Goal: Task Accomplishment & Management: Use online tool/utility

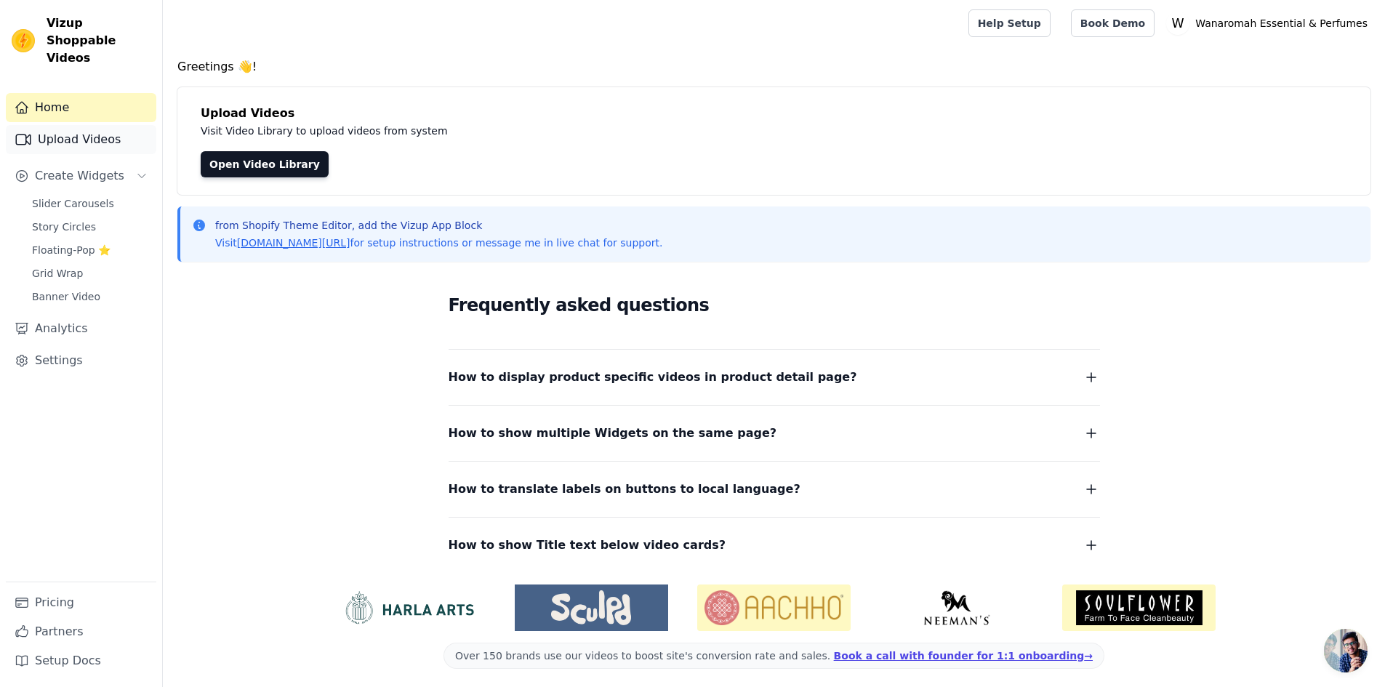
click at [61, 127] on link "Upload Videos" at bounding box center [81, 139] width 151 height 29
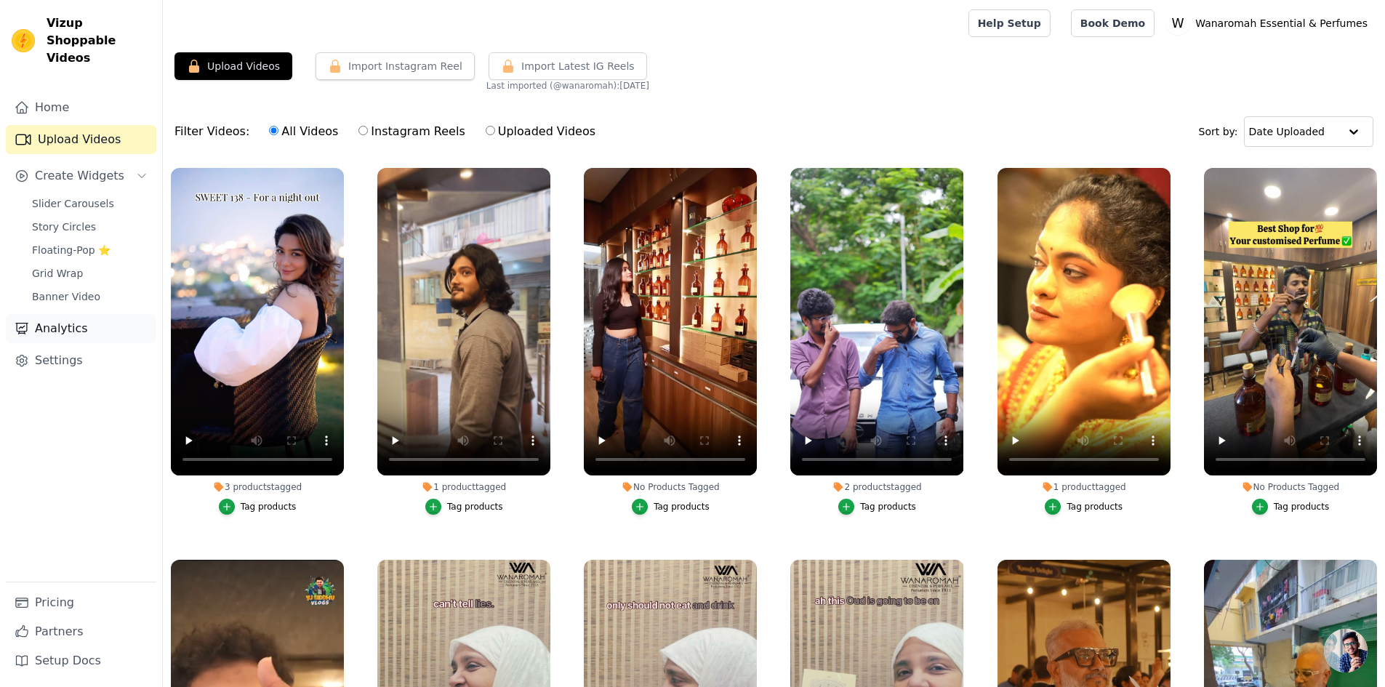
click at [31, 314] on link "Analytics" at bounding box center [81, 328] width 151 height 29
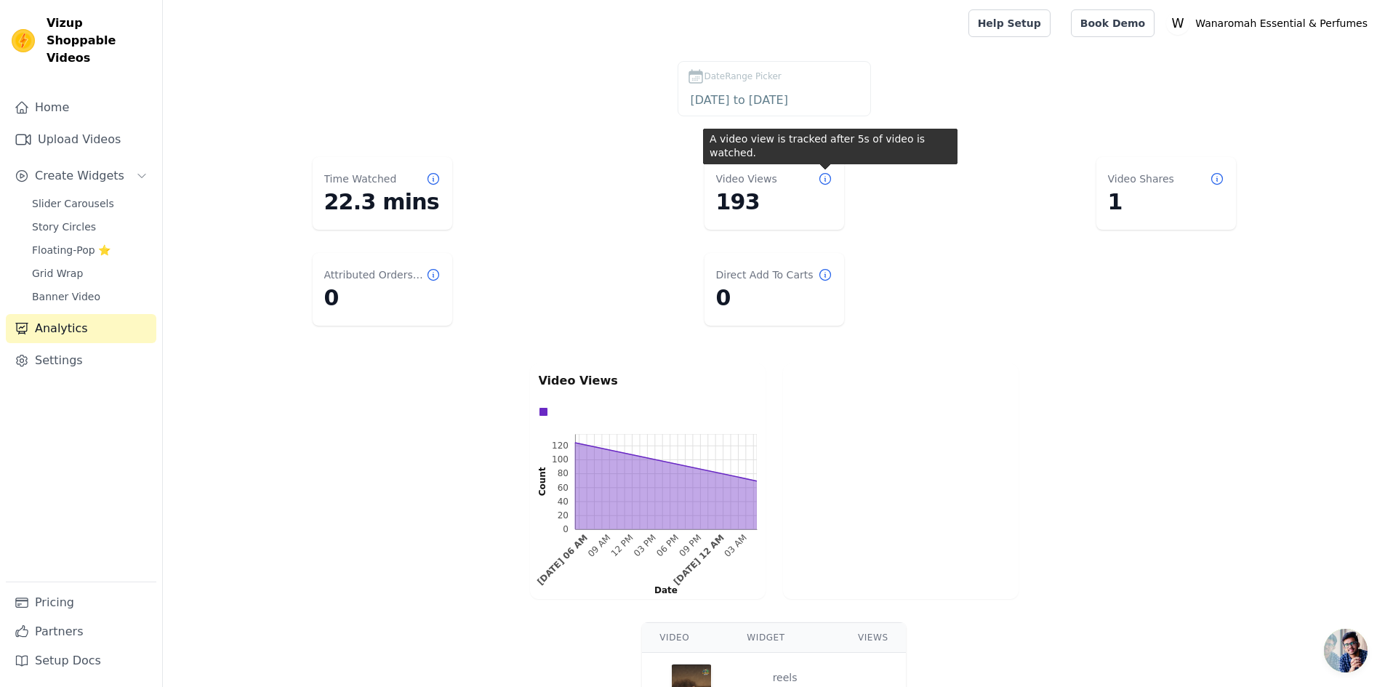
click at [820, 180] on icon at bounding box center [825, 179] width 15 height 15
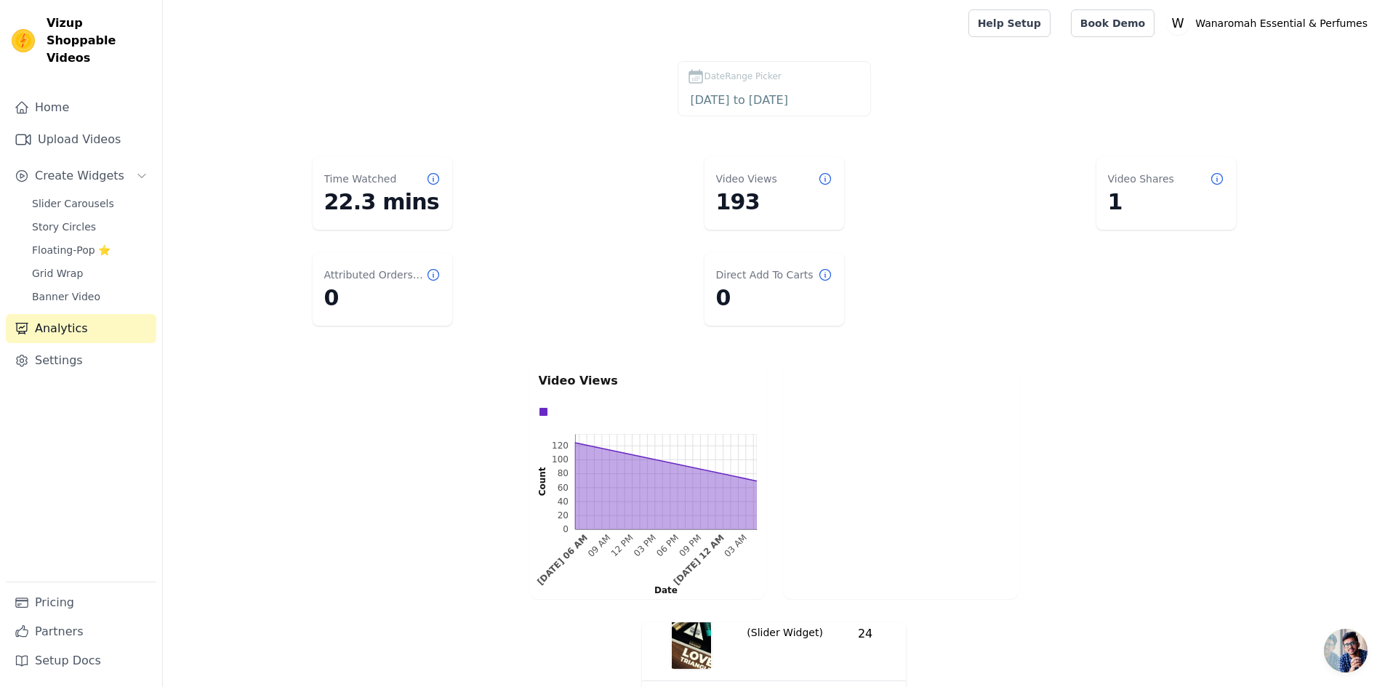
click at [744, 79] on span "DateRange Picker" at bounding box center [743, 76] width 77 height 13
click at [728, 94] on input "2025-08-12 to 2025-09-11" at bounding box center [774, 100] width 175 height 19
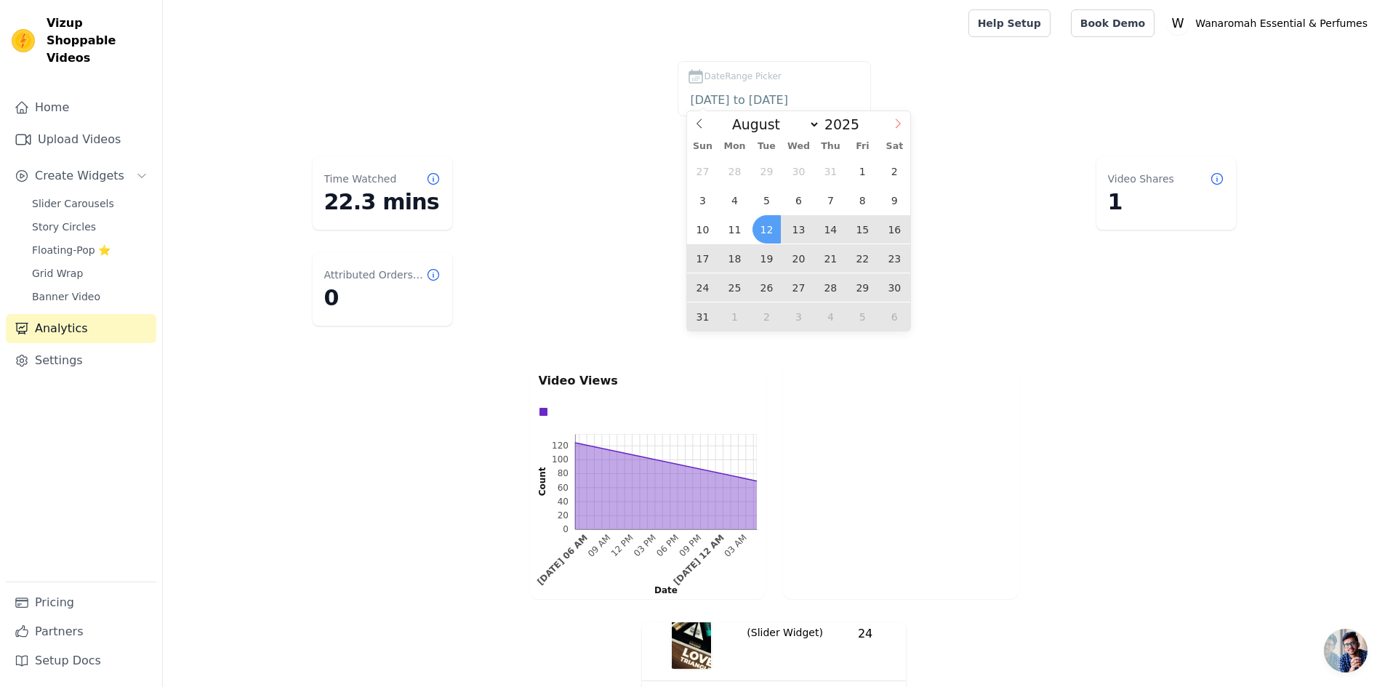
click at [890, 129] on span at bounding box center [898, 123] width 25 height 25
select select "8"
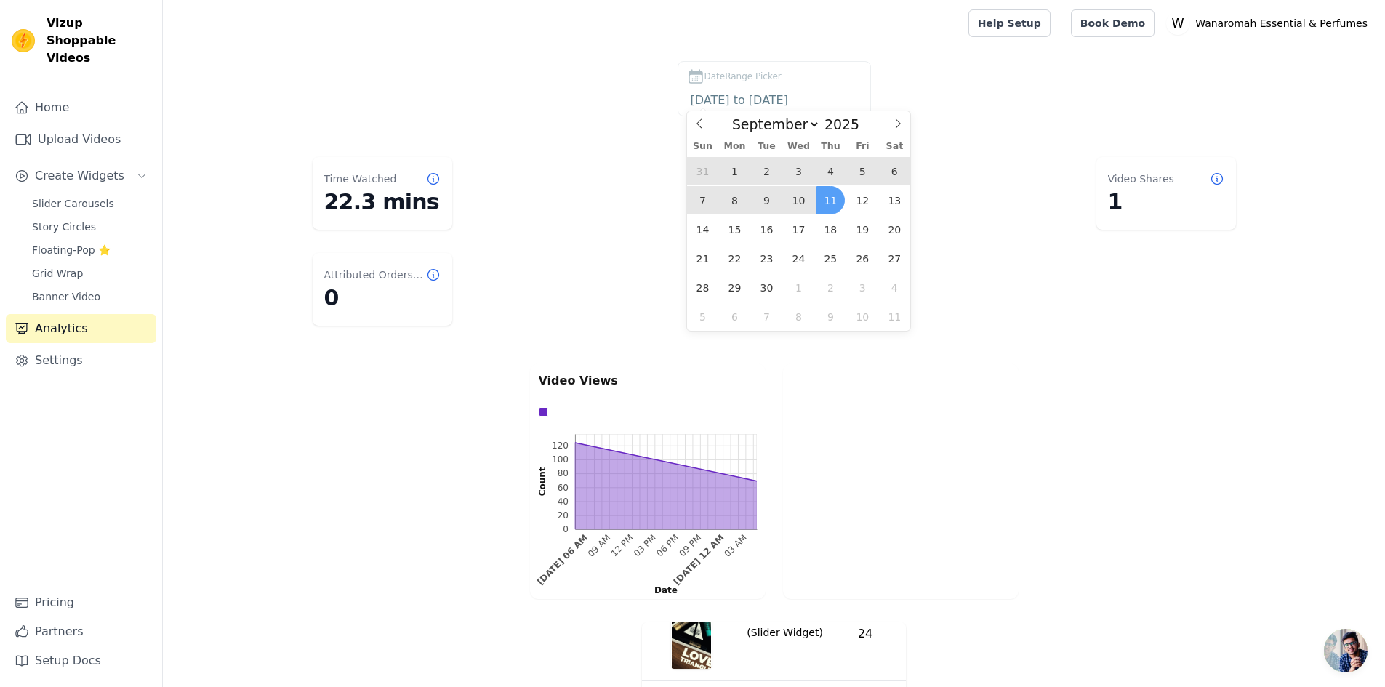
click at [801, 199] on span "10" at bounding box center [799, 200] width 28 height 28
type input "2025-09-10"
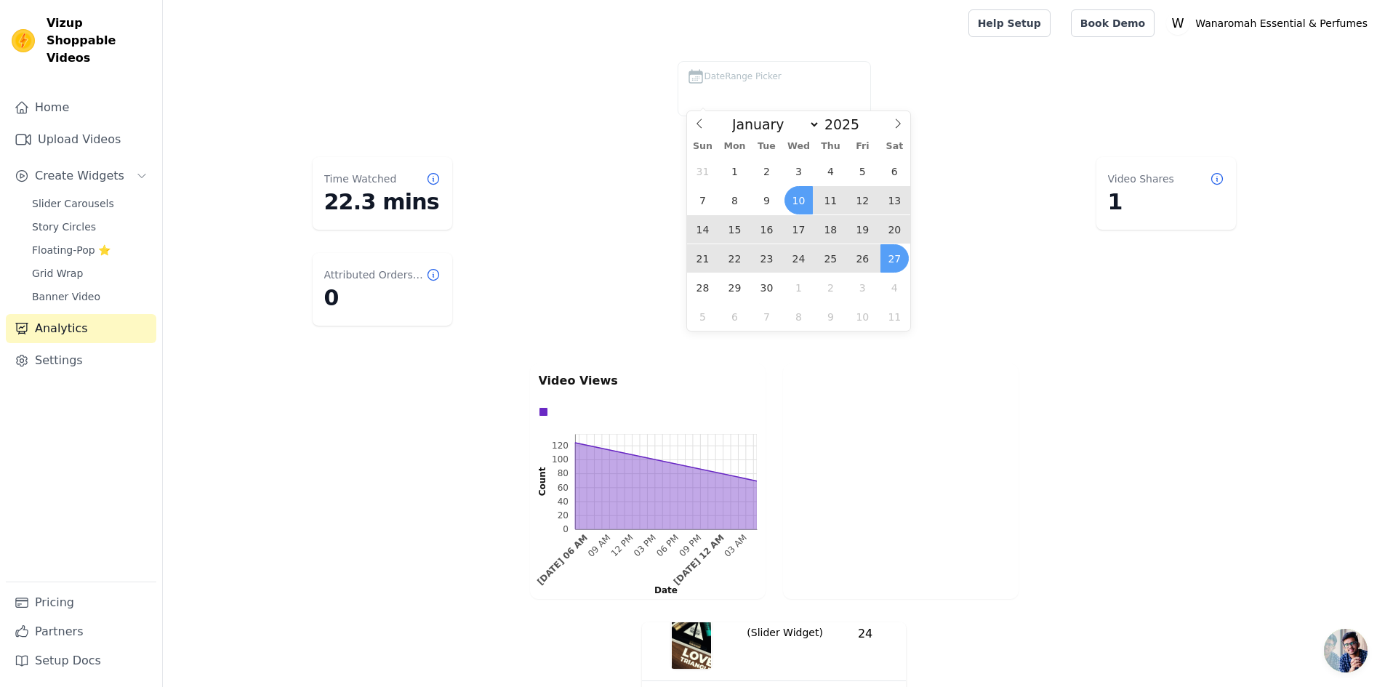
click at [966, 417] on div at bounding box center [901, 482] width 236 height 236
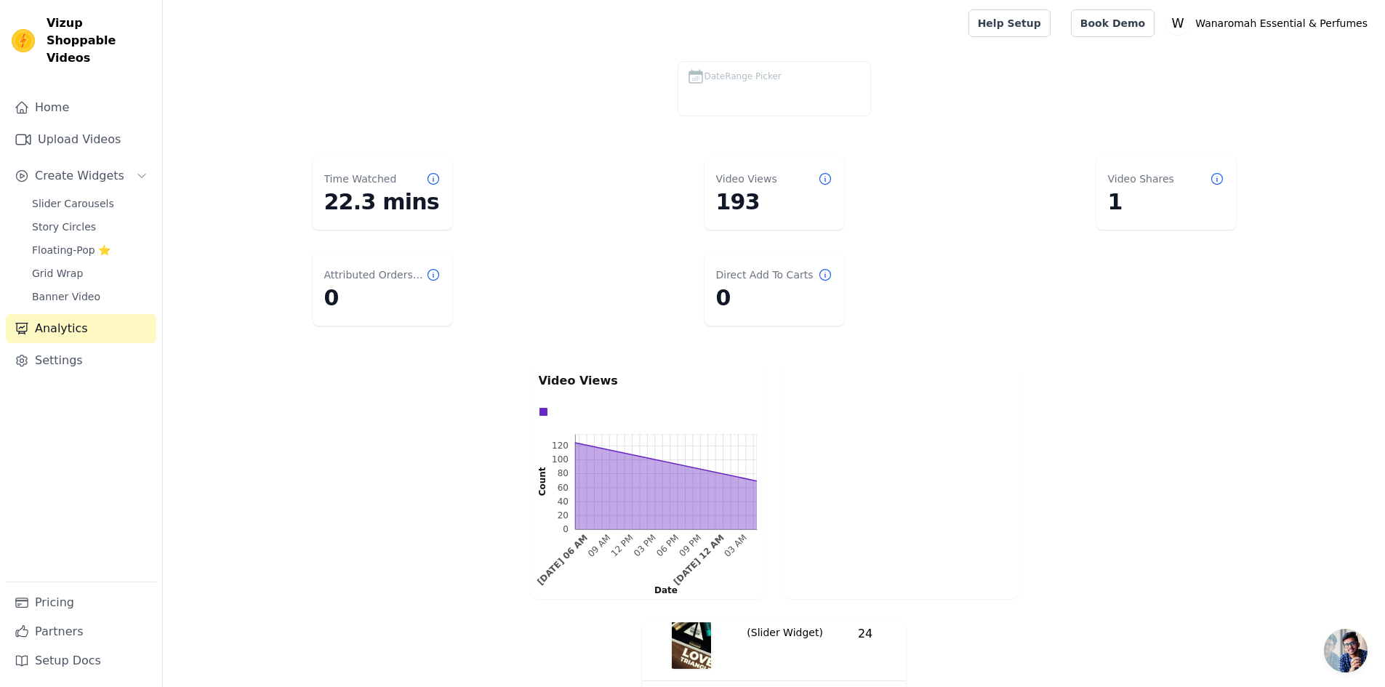
click at [696, 77] on icon at bounding box center [696, 78] width 8 height 4
click at [747, 79] on span "DateRange Picker" at bounding box center [743, 76] width 77 height 13
click at [755, 75] on span "DateRange Picker" at bounding box center [743, 76] width 77 height 13
click at [725, 79] on span "DateRange Picker" at bounding box center [743, 76] width 77 height 13
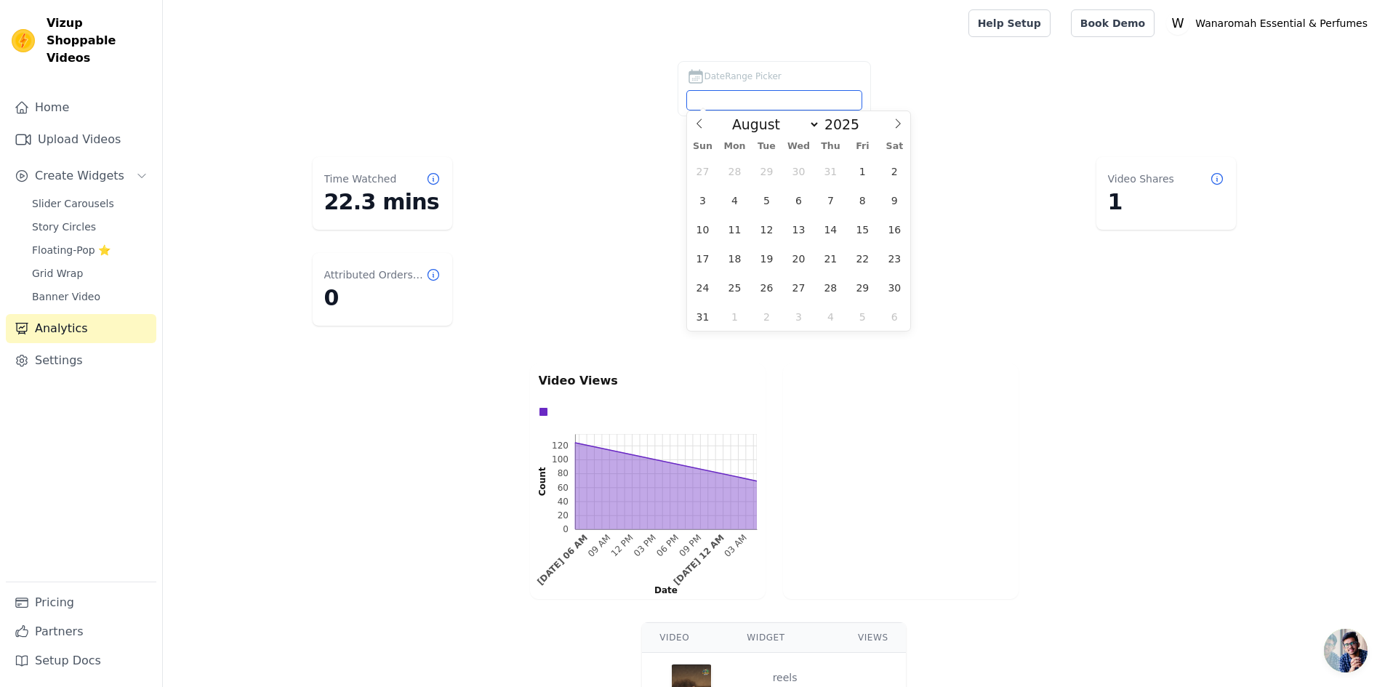
click at [729, 106] on input "DateRange Picker" at bounding box center [774, 100] width 175 height 19
click at [888, 124] on span at bounding box center [898, 123] width 25 height 25
select select "8"
click at [799, 204] on span "10" at bounding box center [799, 200] width 28 height 28
type input "2025-09-10"
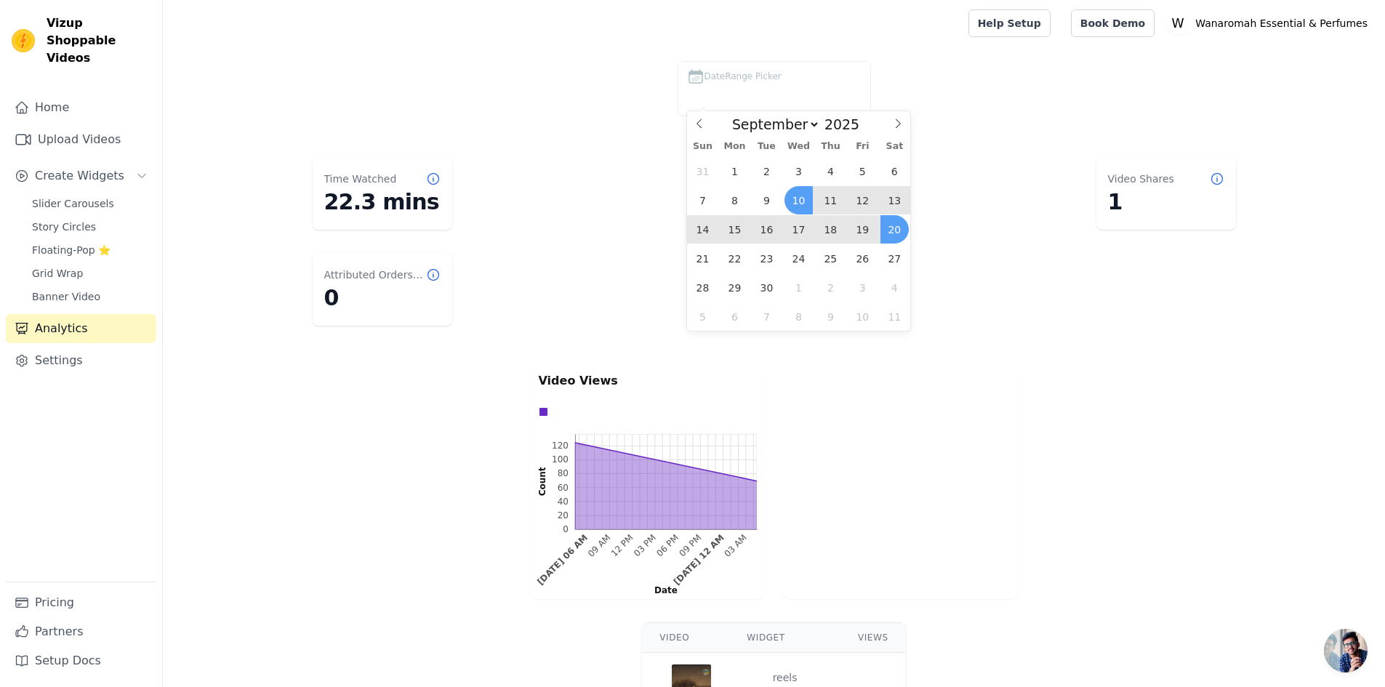
click at [1037, 381] on div "Video Views 0 20 40 60 80 100 120 0 20 40 60 80 100 120 Count Sep 10, 06 AM 09 …" at bounding box center [774, 481] width 1223 height 241
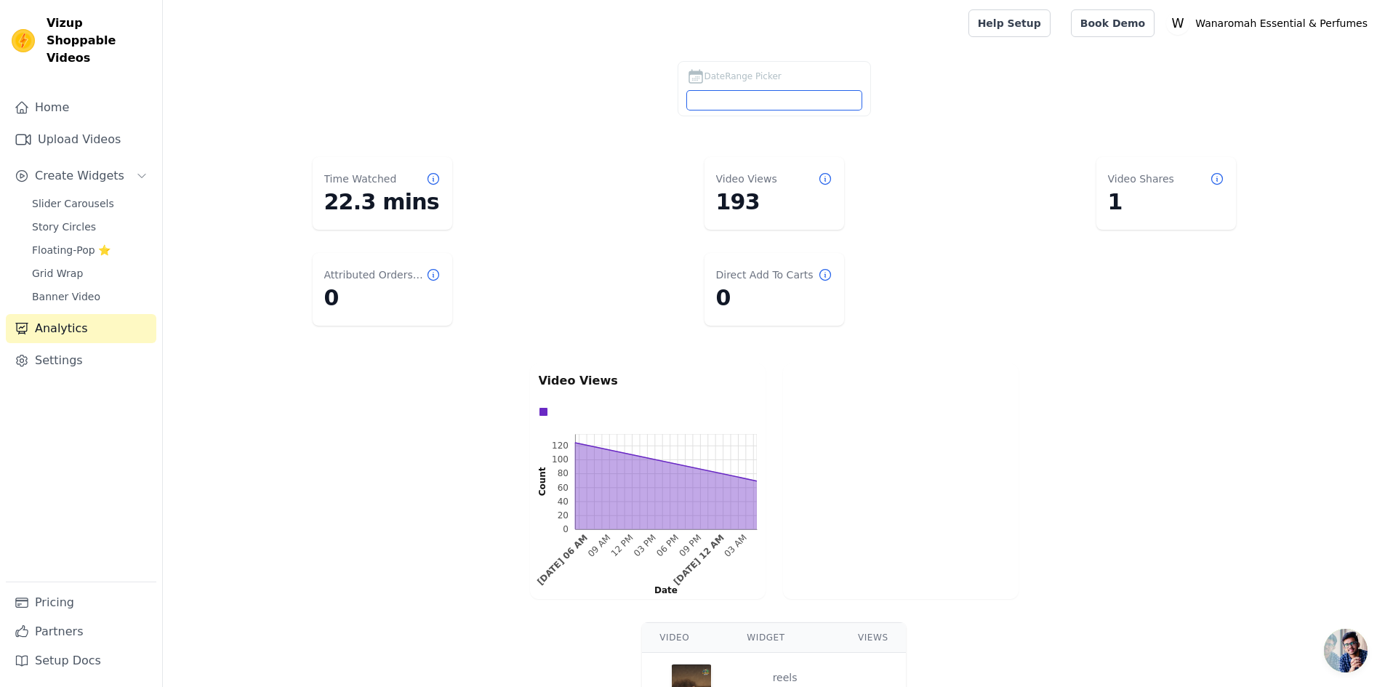
click at [737, 101] on input "DateRange Picker" at bounding box center [774, 100] width 175 height 19
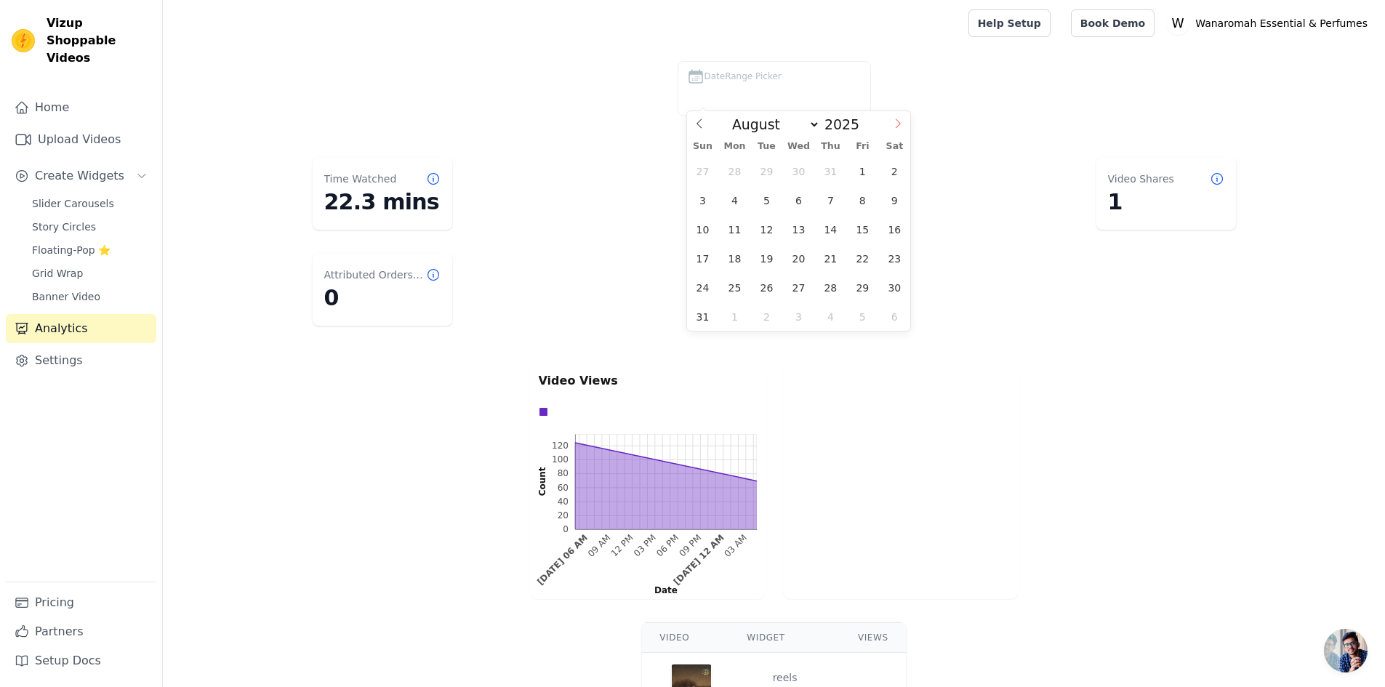
click at [901, 124] on icon at bounding box center [898, 124] width 10 height 10
select select "8"
click at [809, 198] on span "10" at bounding box center [799, 200] width 28 height 28
click at [827, 201] on span "11" at bounding box center [831, 200] width 28 height 28
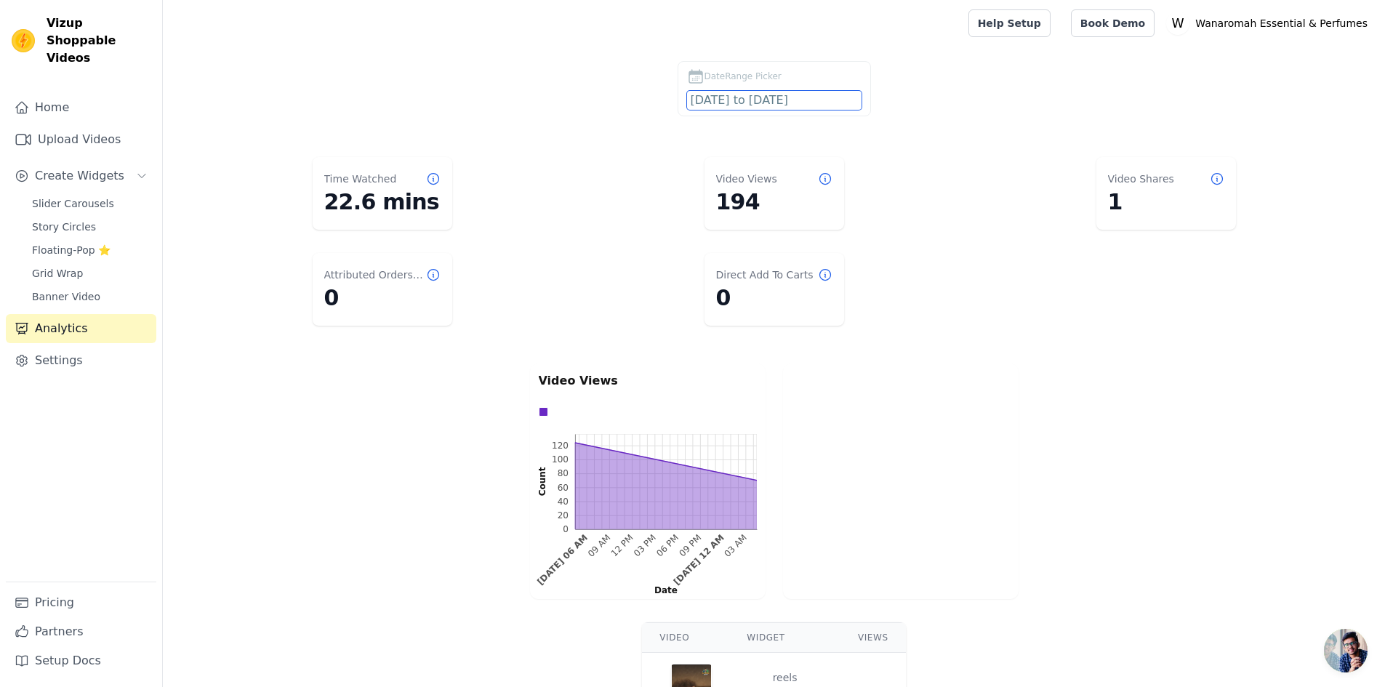
click at [787, 97] on input "2025-09-10 to 2025-09-11" at bounding box center [774, 100] width 175 height 19
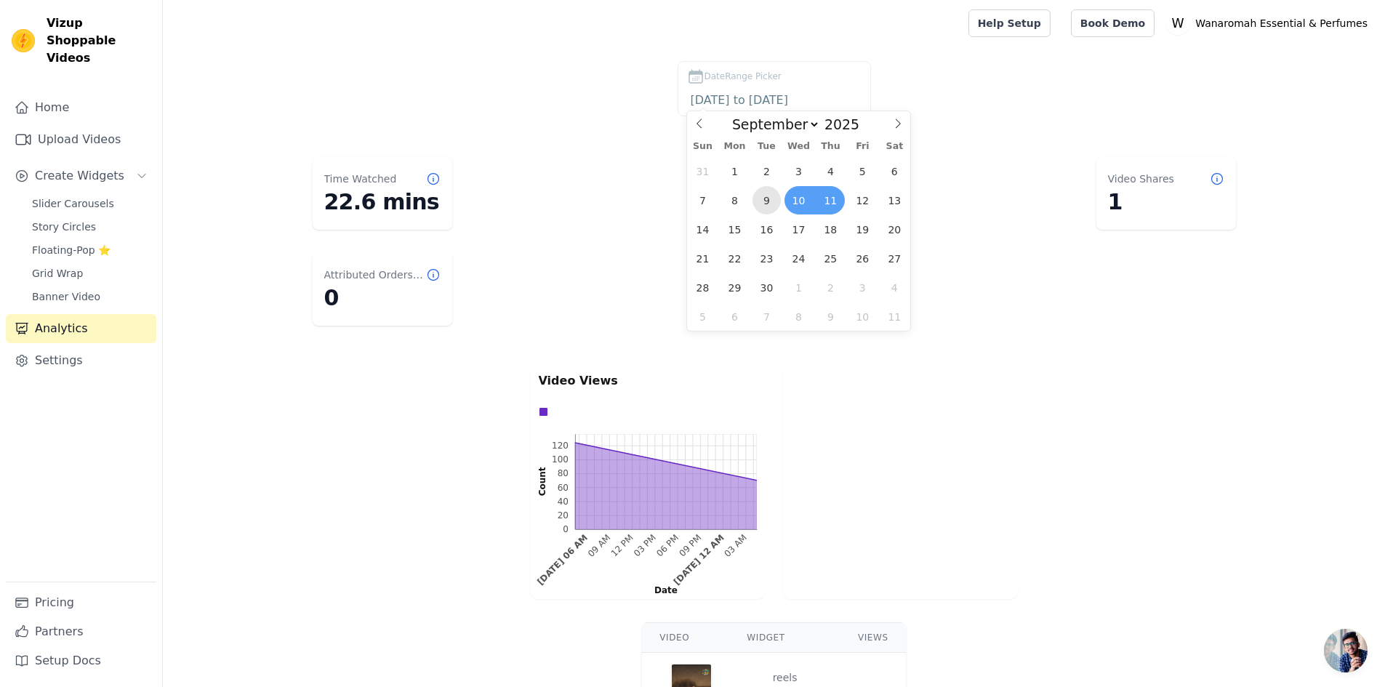
click at [767, 201] on span "9" at bounding box center [767, 200] width 28 height 28
click at [786, 201] on span "10" at bounding box center [799, 200] width 28 height 28
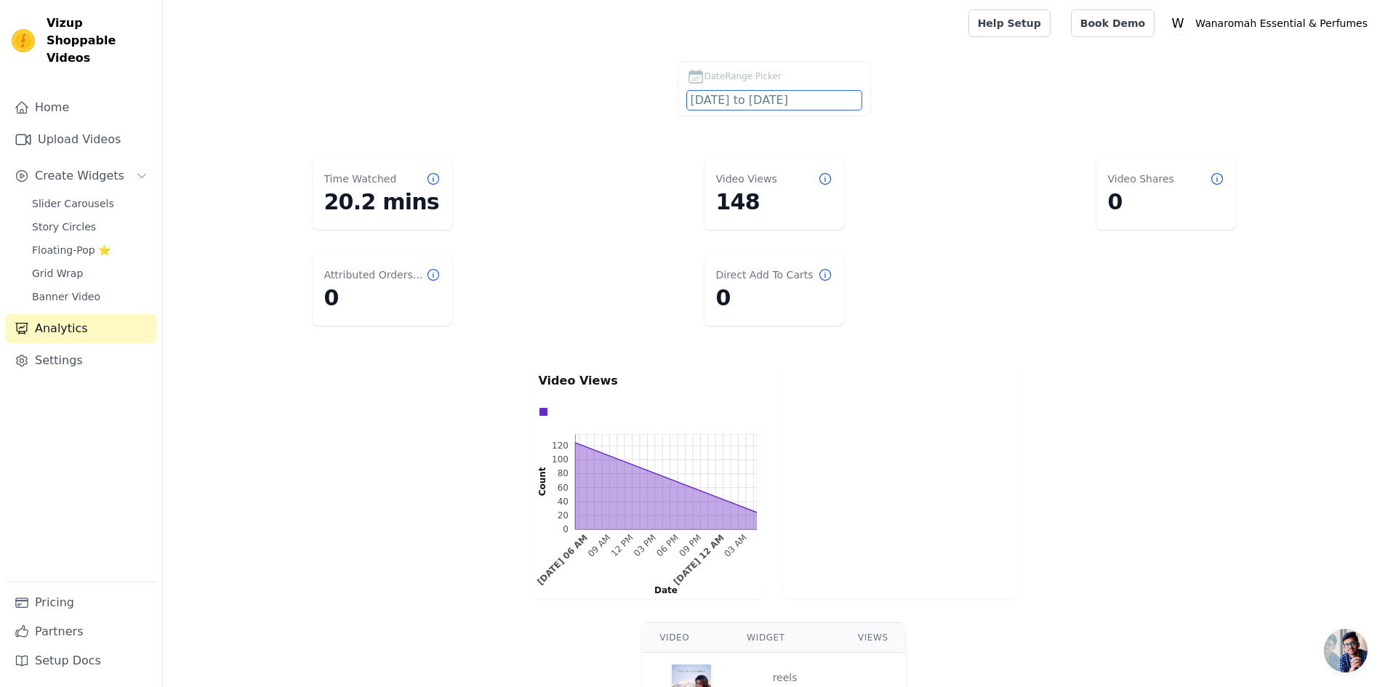
click at [805, 104] on input "2025-09-09 to 2025-09-10" at bounding box center [774, 100] width 175 height 19
click at [916, 521] on div at bounding box center [901, 482] width 236 height 236
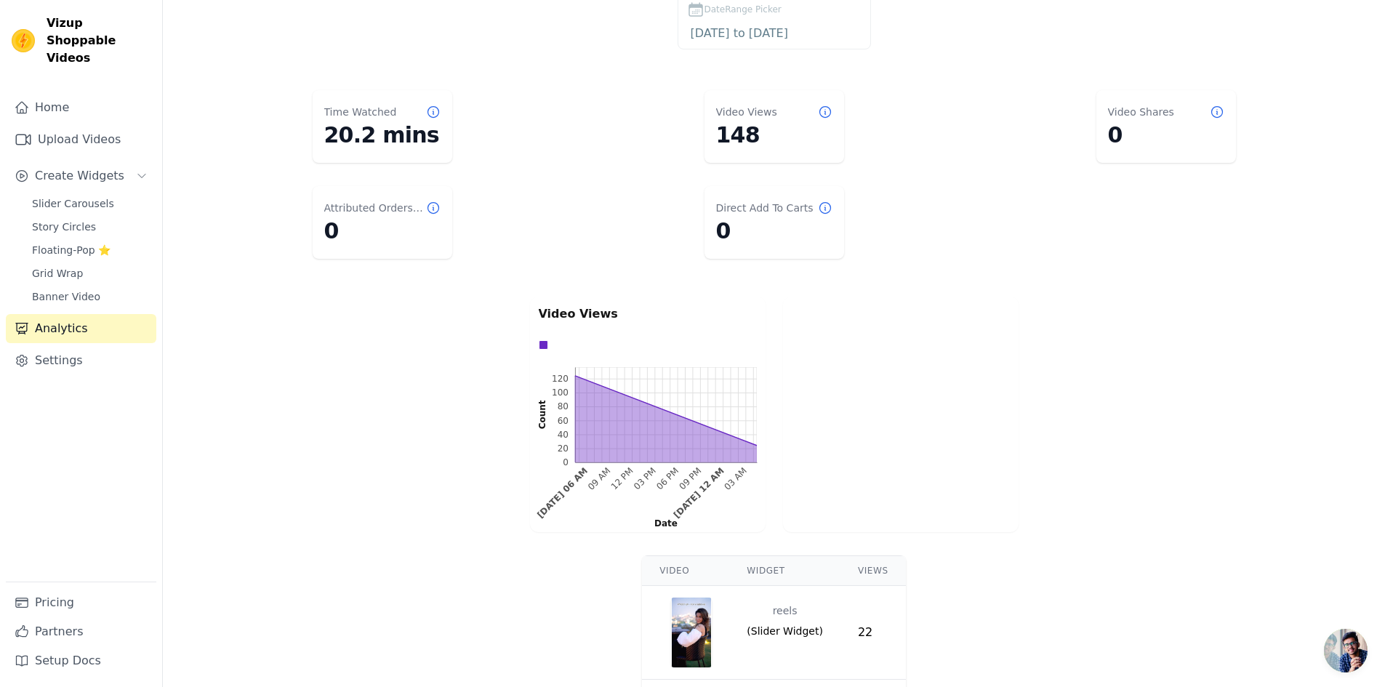
scroll to position [73, 0]
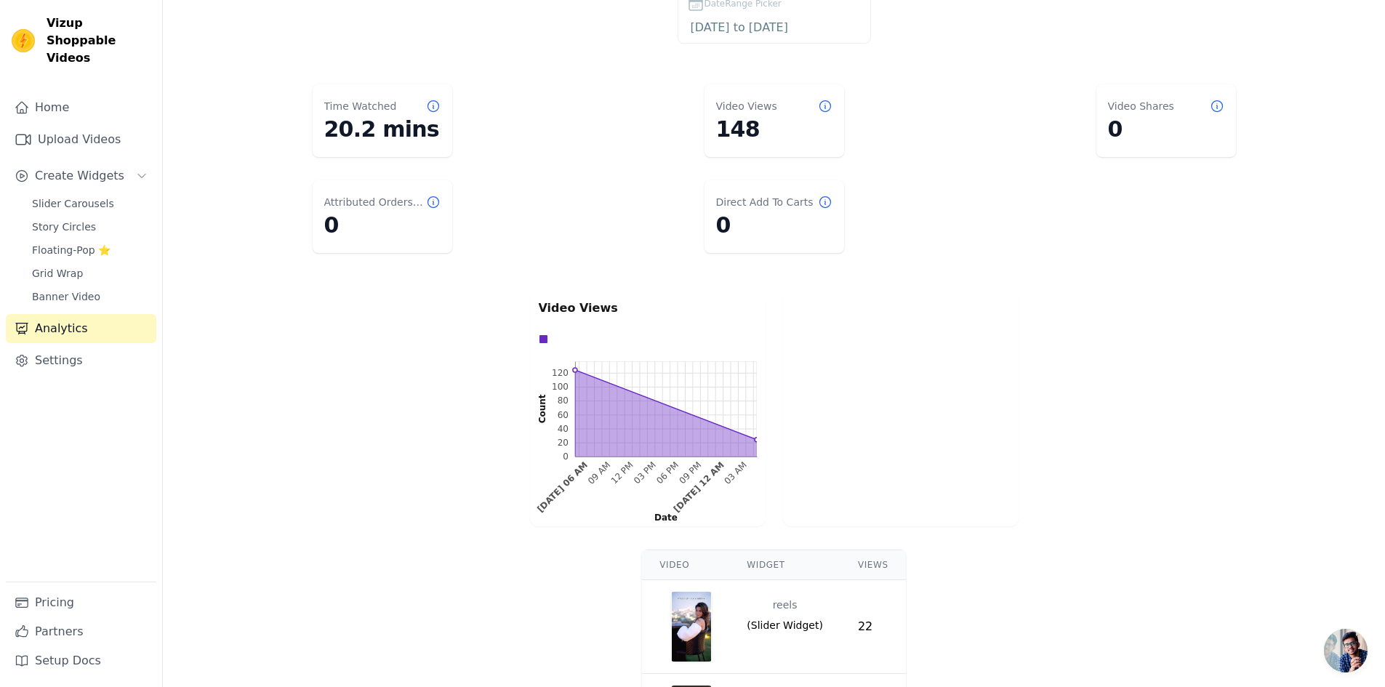
drag, startPoint x: 753, startPoint y: 441, endPoint x: 713, endPoint y: 433, distance: 41.7
click at [713, 433] on rect at bounding box center [666, 408] width 182 height 95
drag, startPoint x: 756, startPoint y: 415, endPoint x: 642, endPoint y: 418, distance: 113.5
click at [707, 415] on rect at bounding box center [666, 408] width 182 height 95
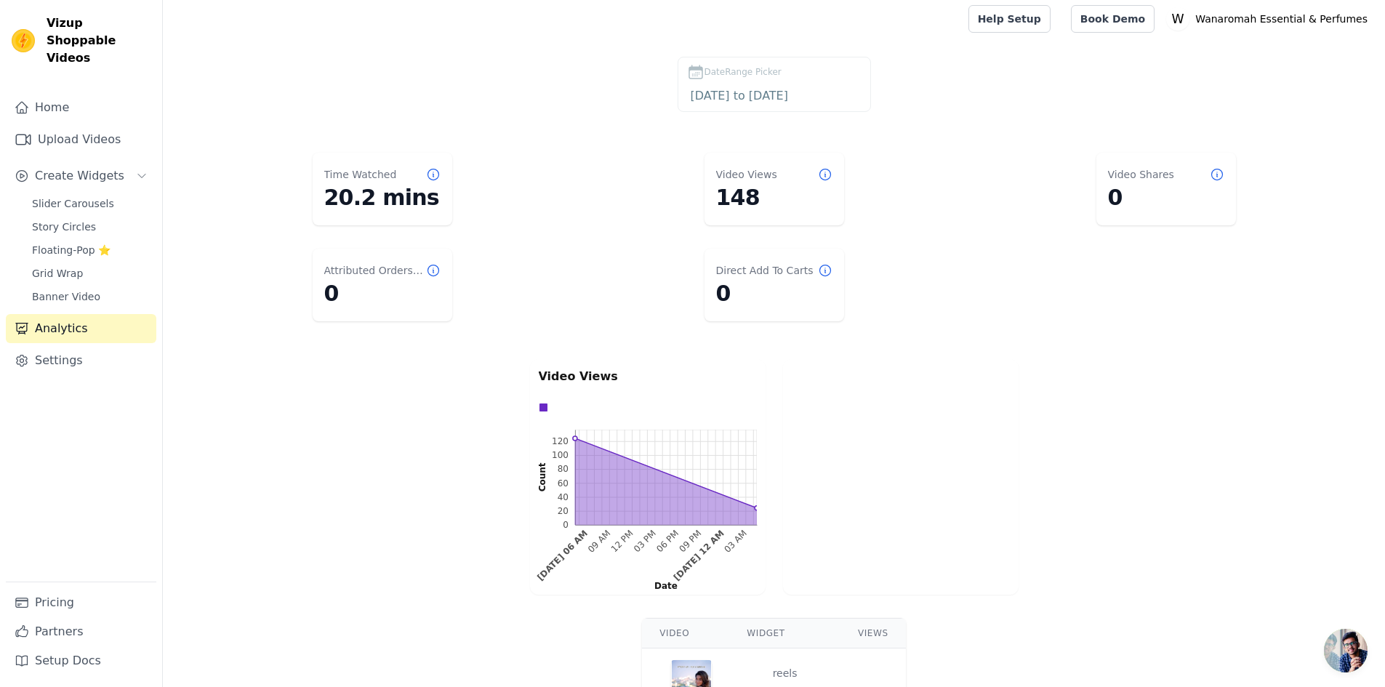
scroll to position [0, 0]
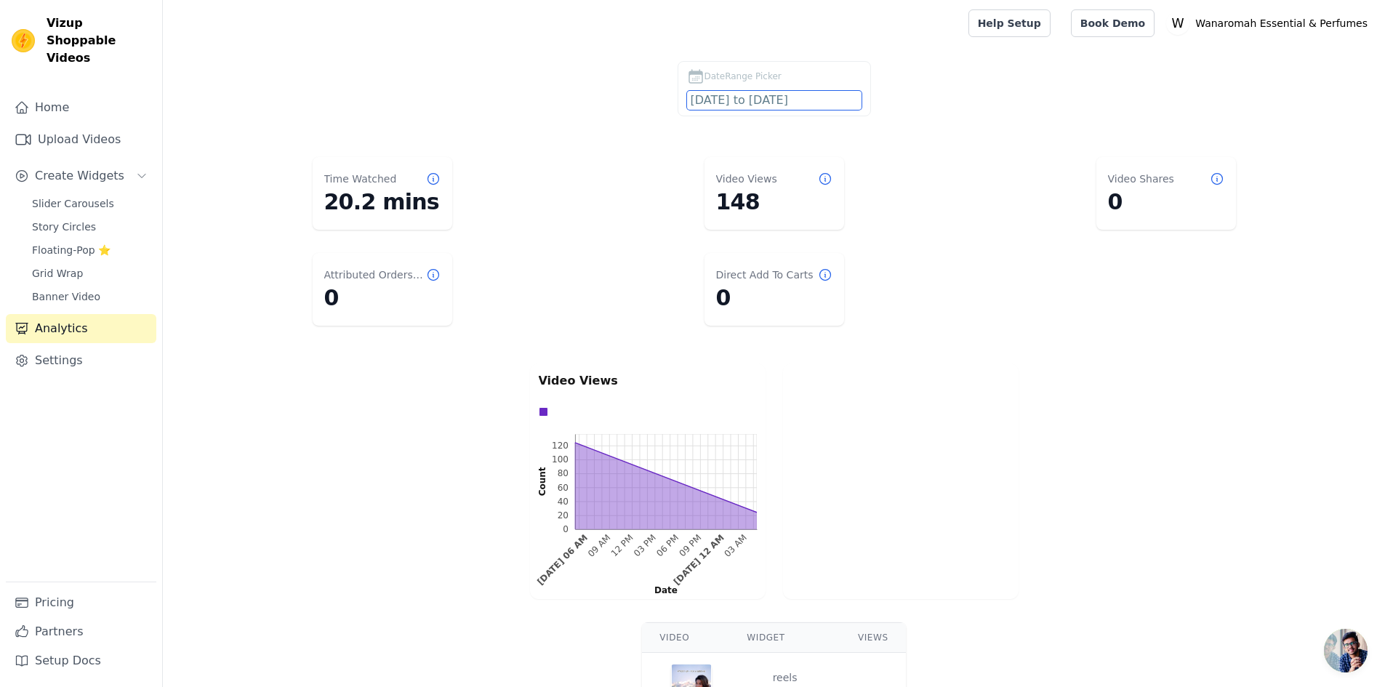
click at [786, 103] on input "2025-09-09 to 2025-09-10" at bounding box center [774, 100] width 175 height 19
click at [396, 530] on div "Video Views 0 20 40 60 80 100 120 0 20 40 60 80 100 120 Count Sep 10, 06 AM 09 …" at bounding box center [774, 481] width 1223 height 241
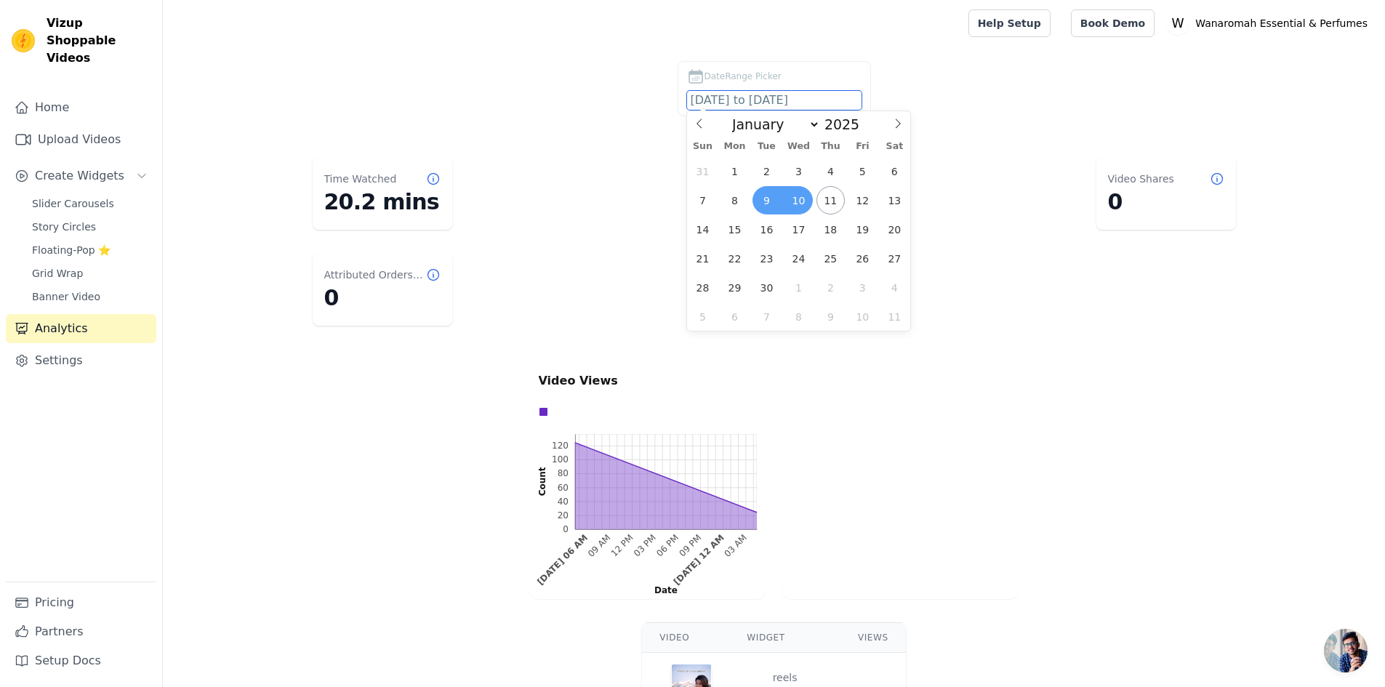
click at [743, 100] on input "2025-09-09 to 2025-09-10" at bounding box center [774, 100] width 175 height 19
click at [728, 212] on span "8" at bounding box center [735, 200] width 28 height 28
click at [771, 204] on span "9" at bounding box center [767, 200] width 28 height 28
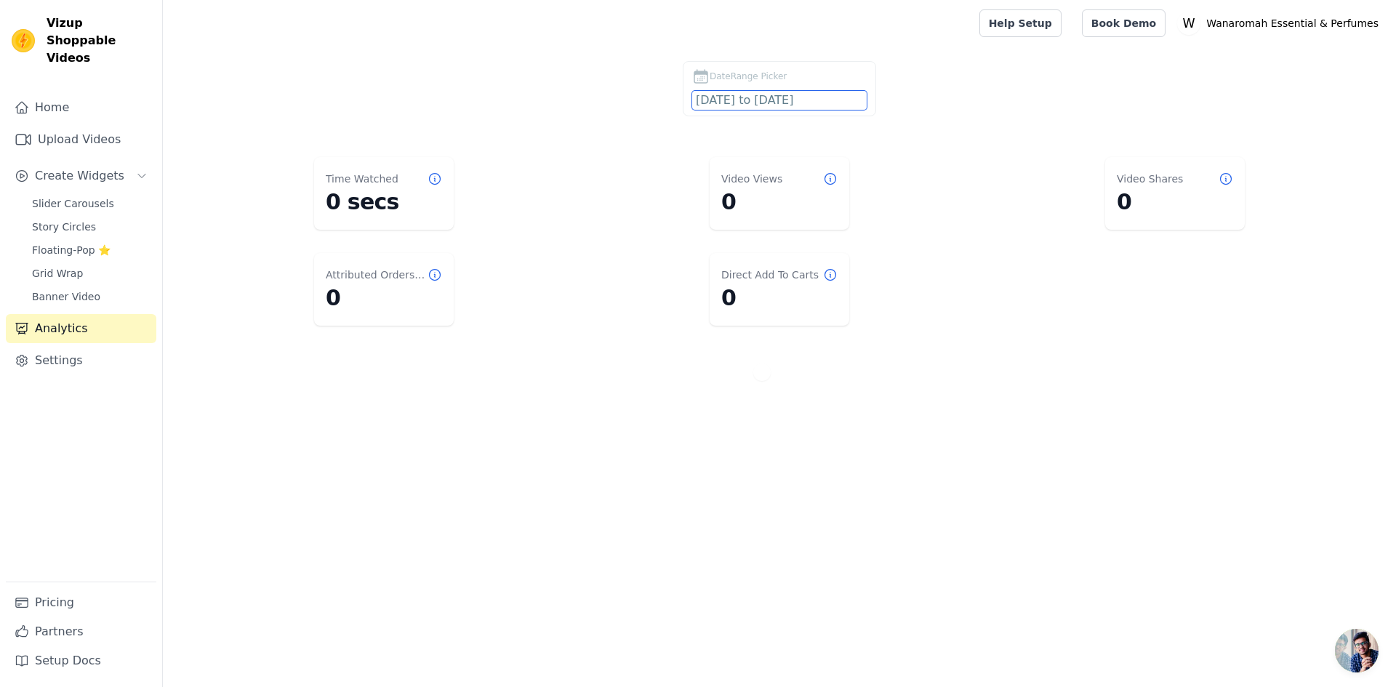
click at [737, 102] on input "2025-09-08 to 2025-09-09" at bounding box center [779, 100] width 175 height 19
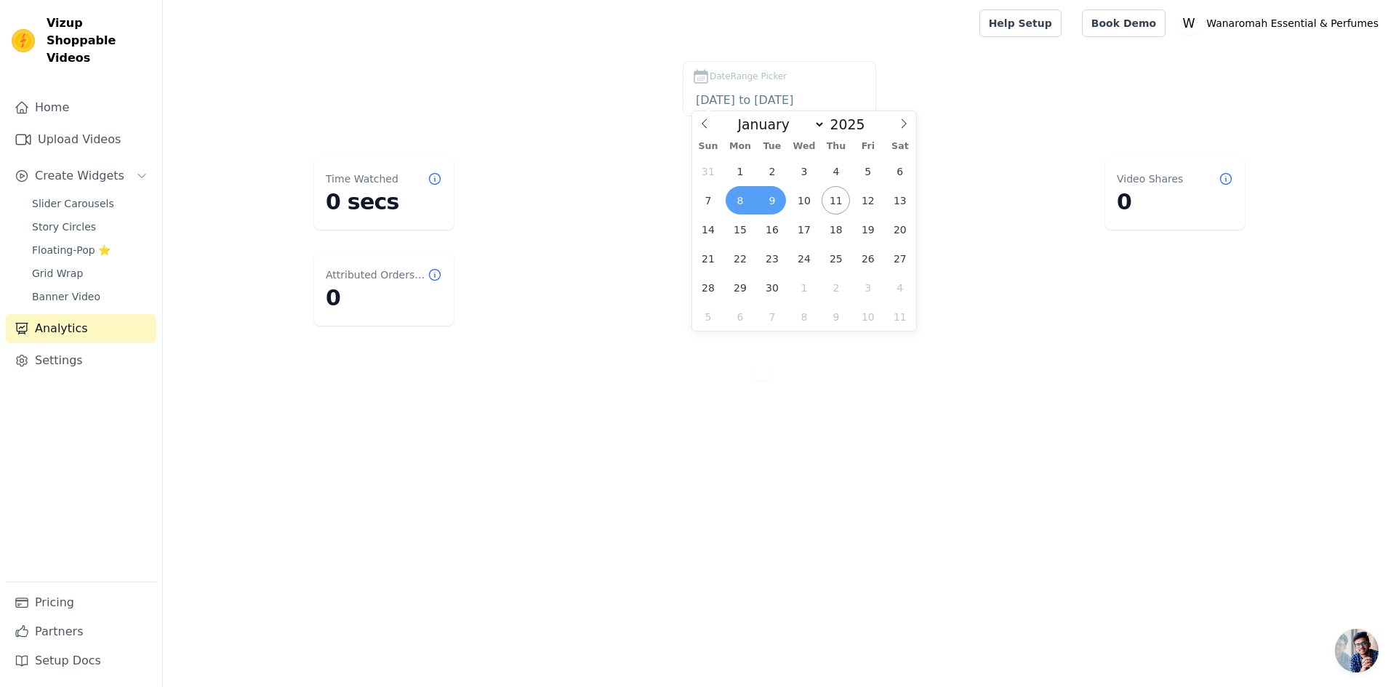
click at [769, 204] on span "9" at bounding box center [772, 200] width 28 height 28
click at [795, 190] on span "10" at bounding box center [804, 200] width 28 height 28
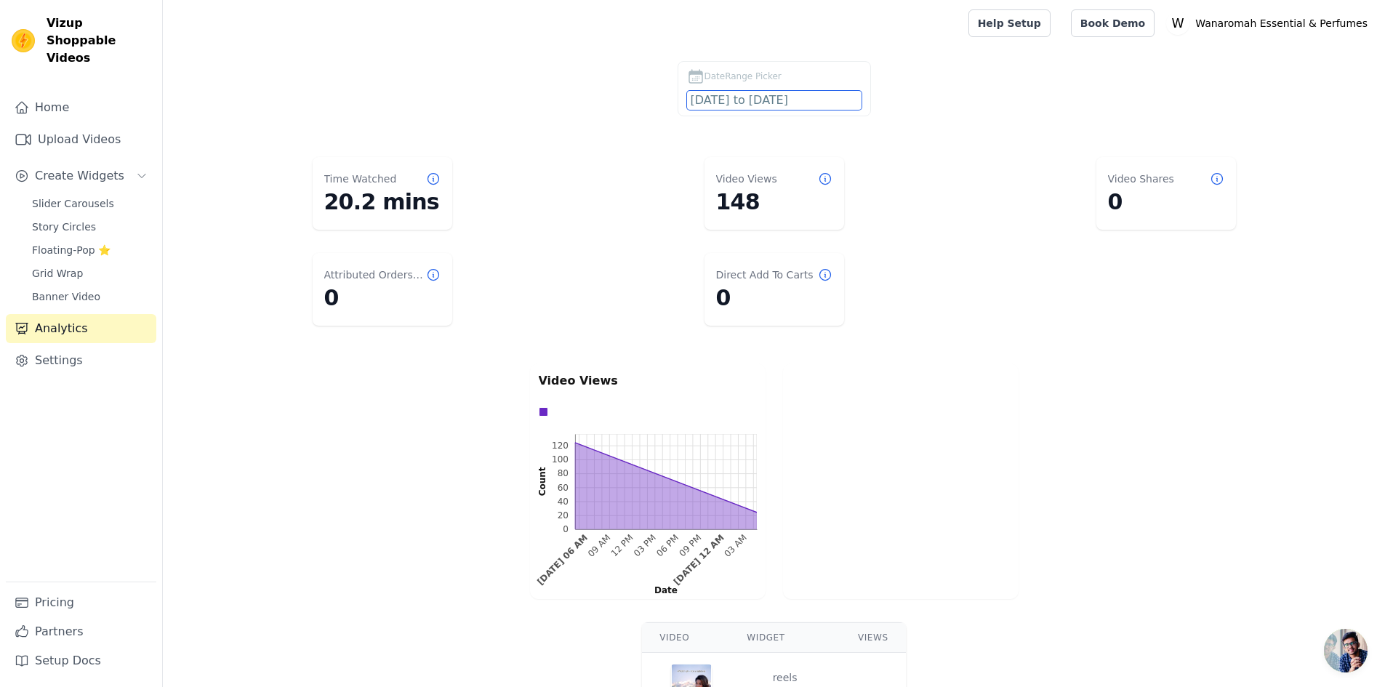
click at [767, 93] on input "2025-09-09 to 2025-09-10" at bounding box center [774, 100] width 175 height 19
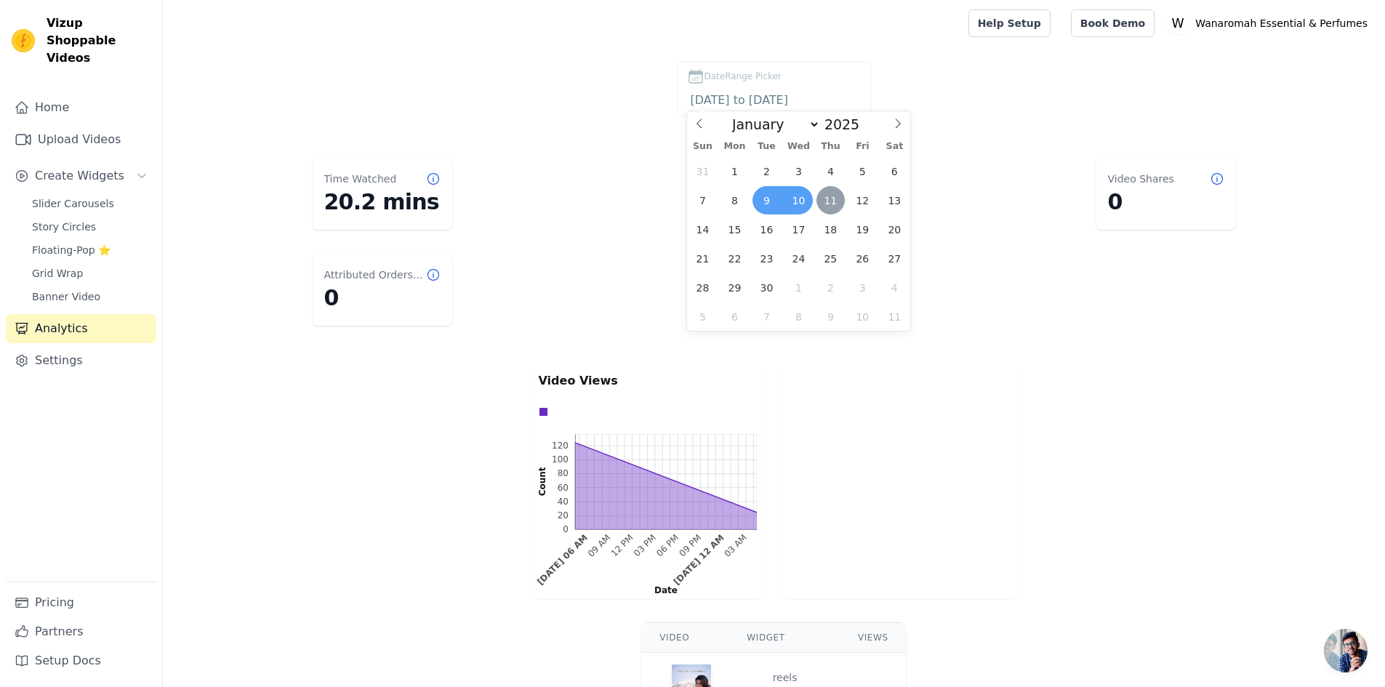
click at [818, 205] on span "11" at bounding box center [831, 200] width 28 height 28
click at [788, 204] on span "10" at bounding box center [799, 200] width 28 height 28
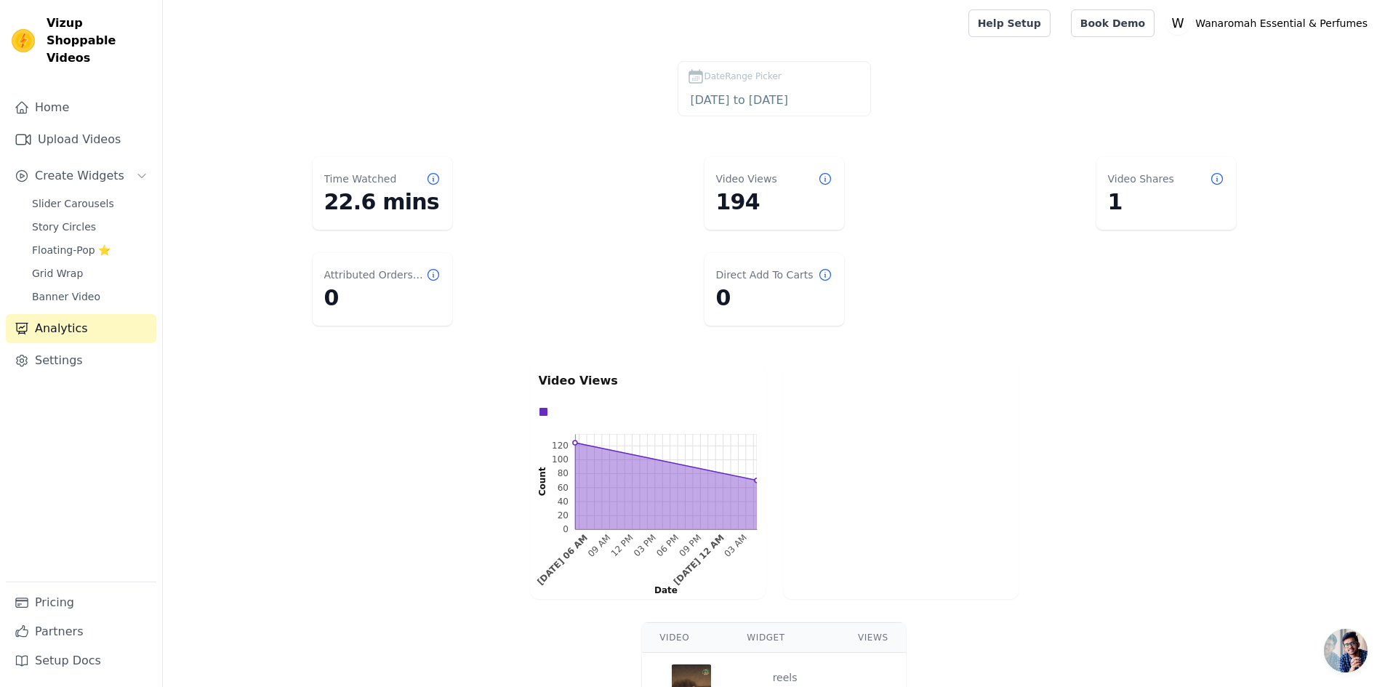
drag, startPoint x: 753, startPoint y: 476, endPoint x: 673, endPoint y: 464, distance: 81.6
click at [673, 464] on rect at bounding box center [666, 481] width 182 height 95
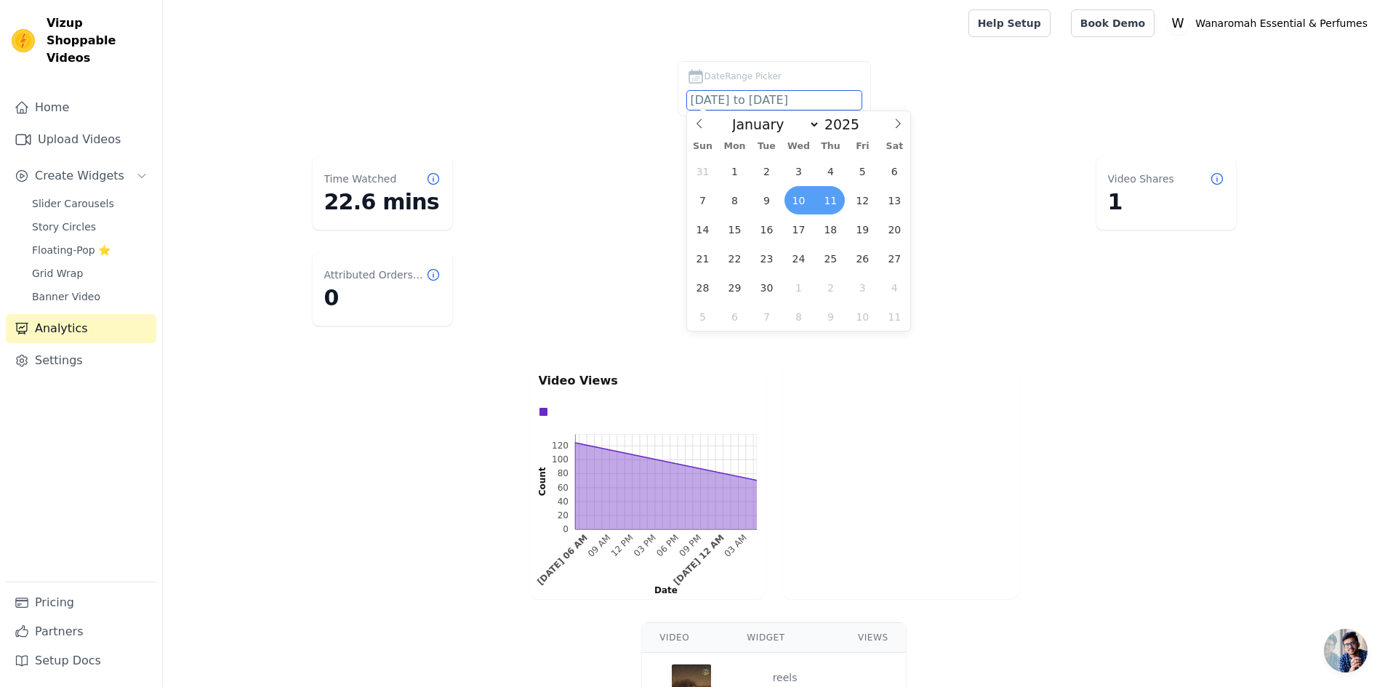
click at [740, 100] on input "2025-09-10 to 2025-09-11" at bounding box center [774, 100] width 175 height 19
click at [768, 213] on span "9" at bounding box center [767, 200] width 28 height 28
click at [831, 212] on span "11" at bounding box center [831, 200] width 28 height 28
type input "2025-09-09 to 2025-09-11"
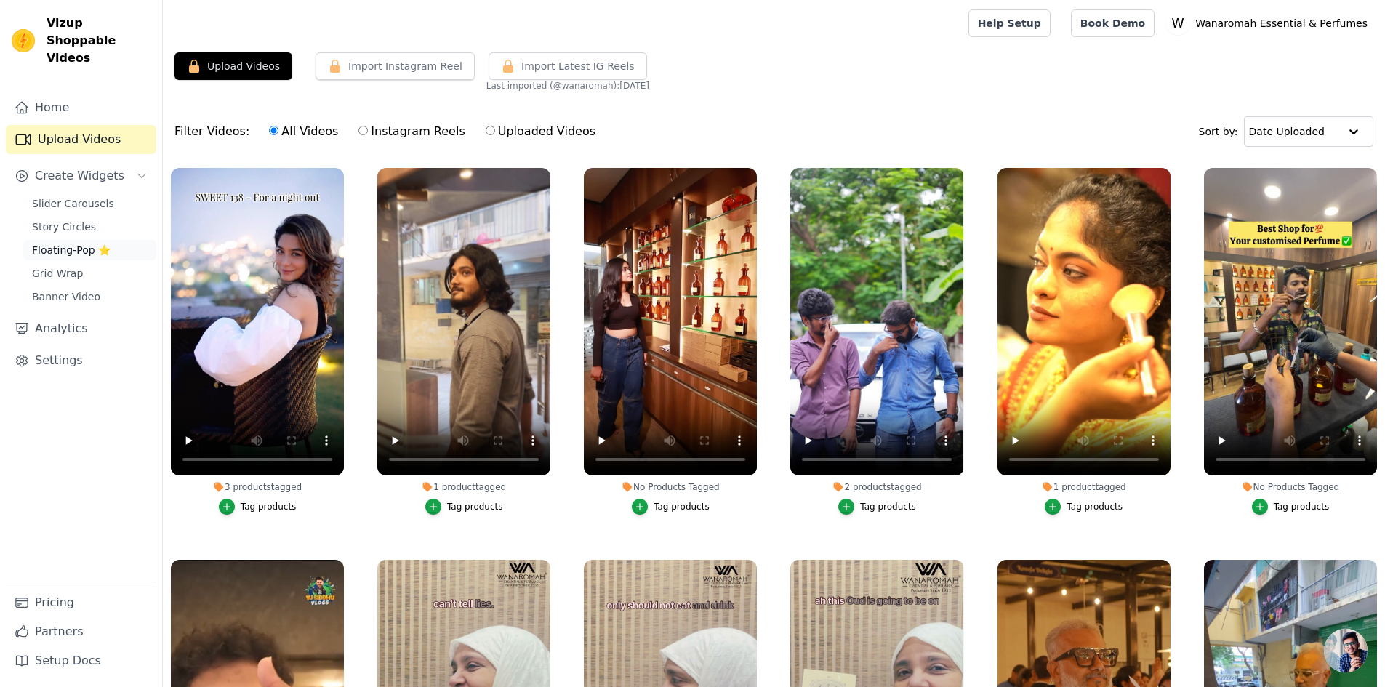
click at [61, 243] on span "Floating-Pop ⭐" at bounding box center [71, 250] width 79 height 15
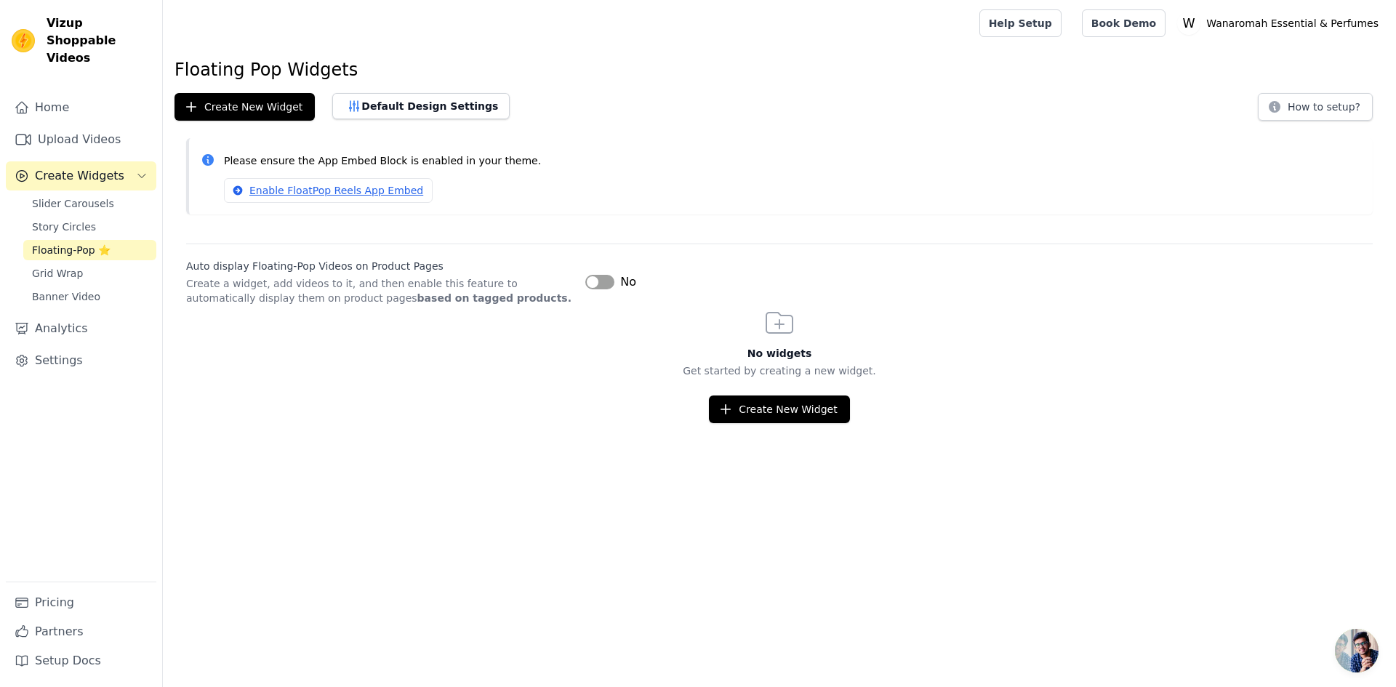
click at [601, 281] on button "Label" at bounding box center [599, 282] width 29 height 15
click at [290, 193] on link "Enable FloatPop Reels App Embed" at bounding box center [328, 190] width 209 height 25
click at [749, 412] on button "Create New Widget" at bounding box center [779, 410] width 140 height 28
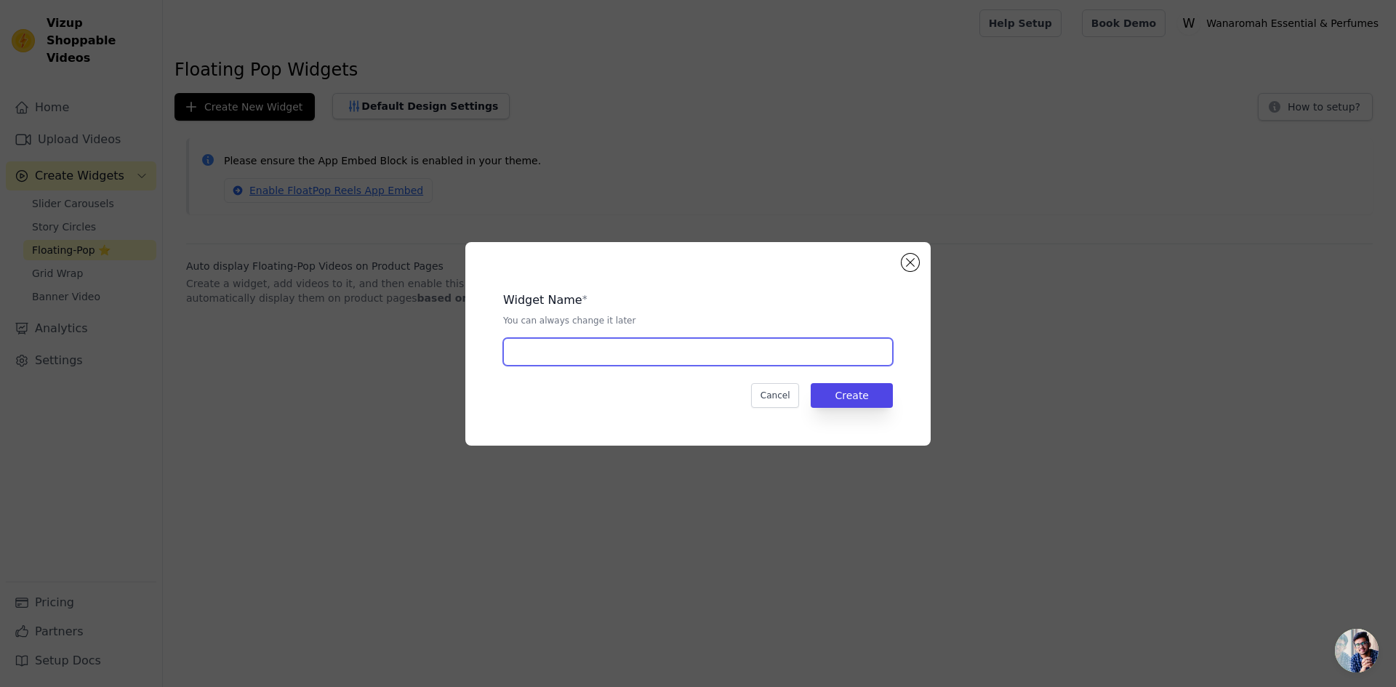
click at [665, 351] on input "text" at bounding box center [698, 352] width 390 height 28
type input "reels"
click at [870, 390] on button "Create" at bounding box center [852, 395] width 82 height 25
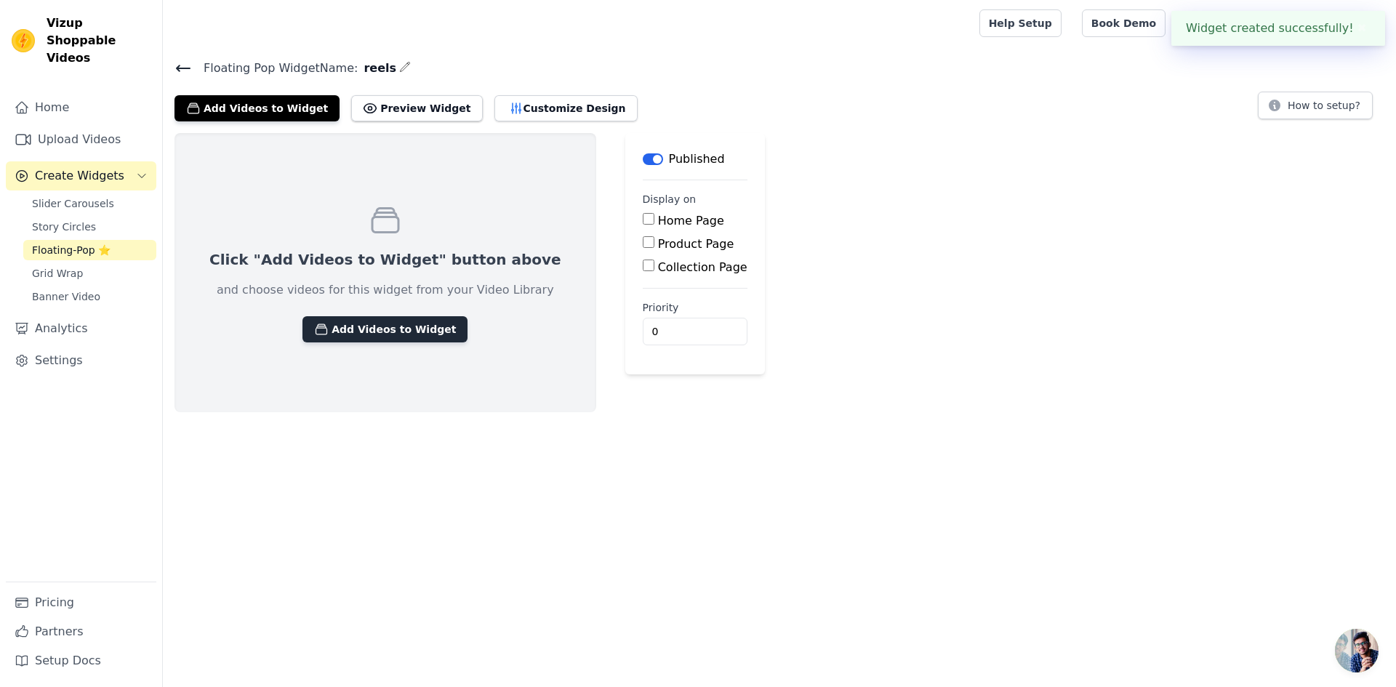
click at [354, 324] on button "Add Videos to Widget" at bounding box center [385, 329] width 165 height 26
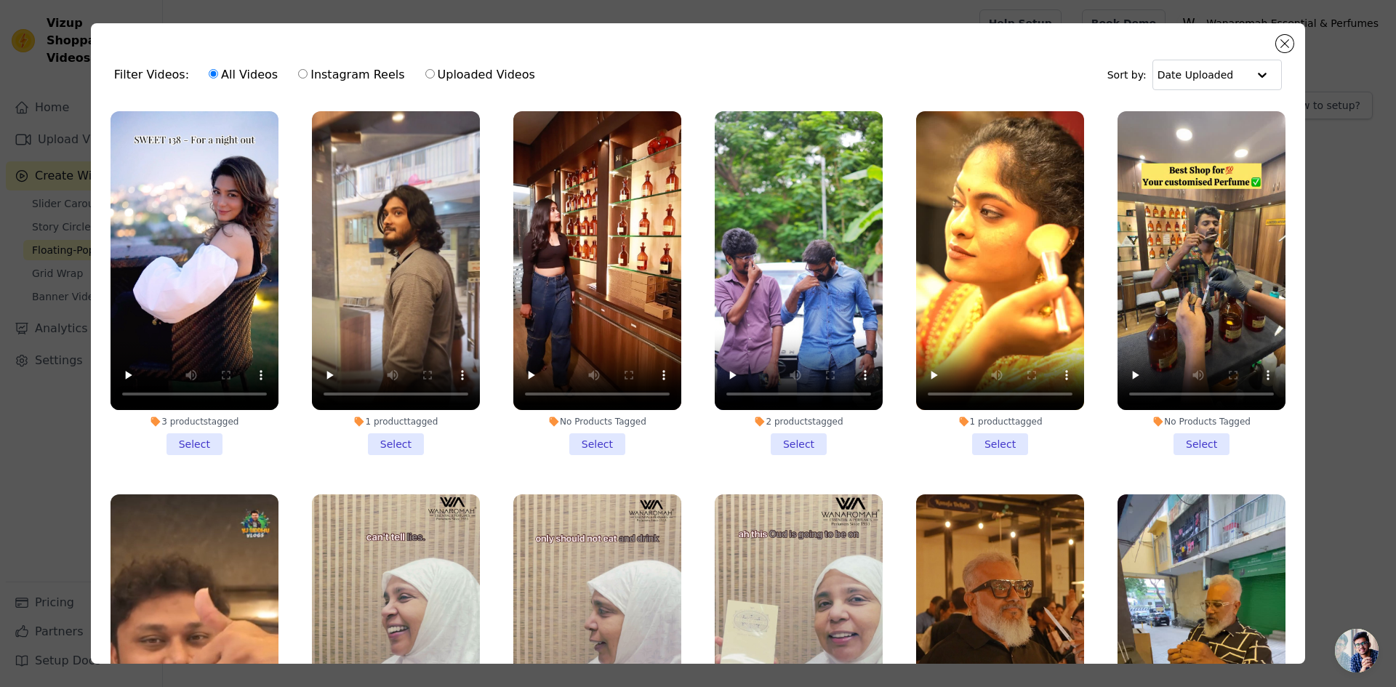
click at [204, 441] on li "3 products tagged Select" at bounding box center [195, 283] width 168 height 344
click at [0, 0] on input "3 products tagged Select" at bounding box center [0, 0] width 0 height 0
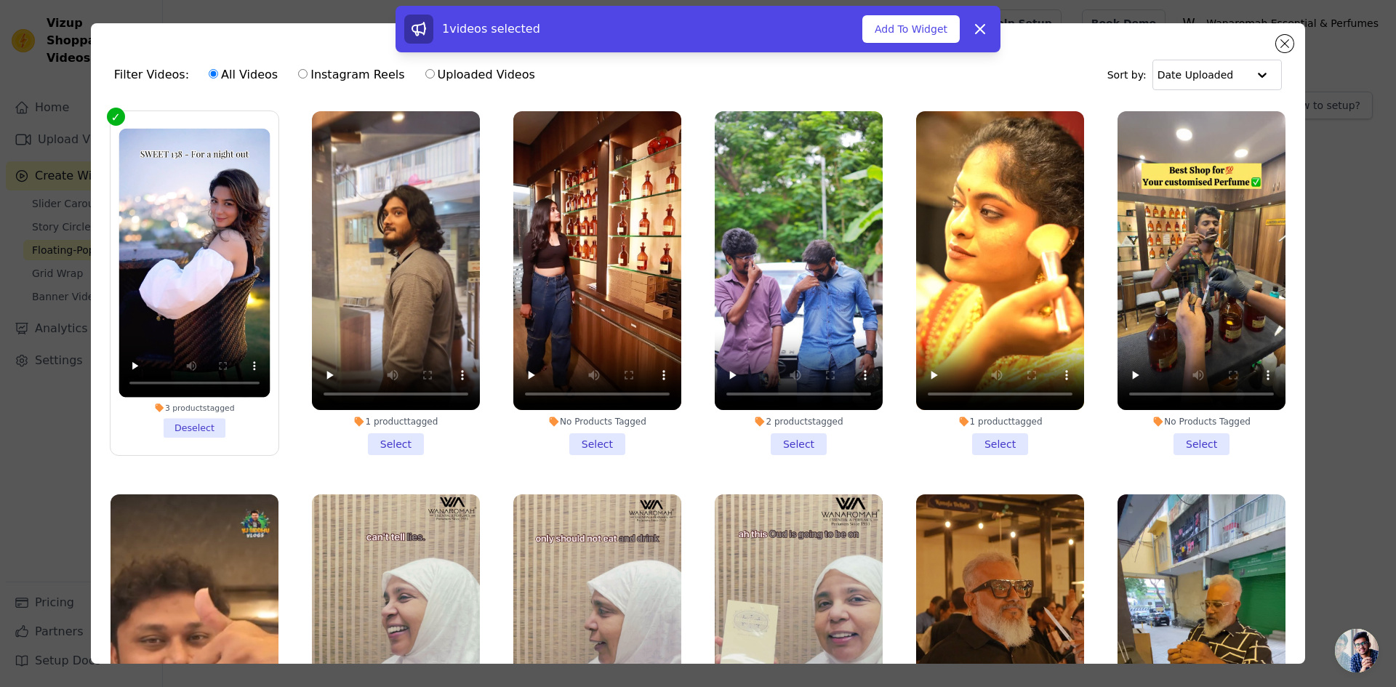
click at [385, 441] on li "1 product tagged Select" at bounding box center [396, 283] width 168 height 344
click at [0, 0] on input "1 product tagged Select" at bounding box center [0, 0] width 0 height 0
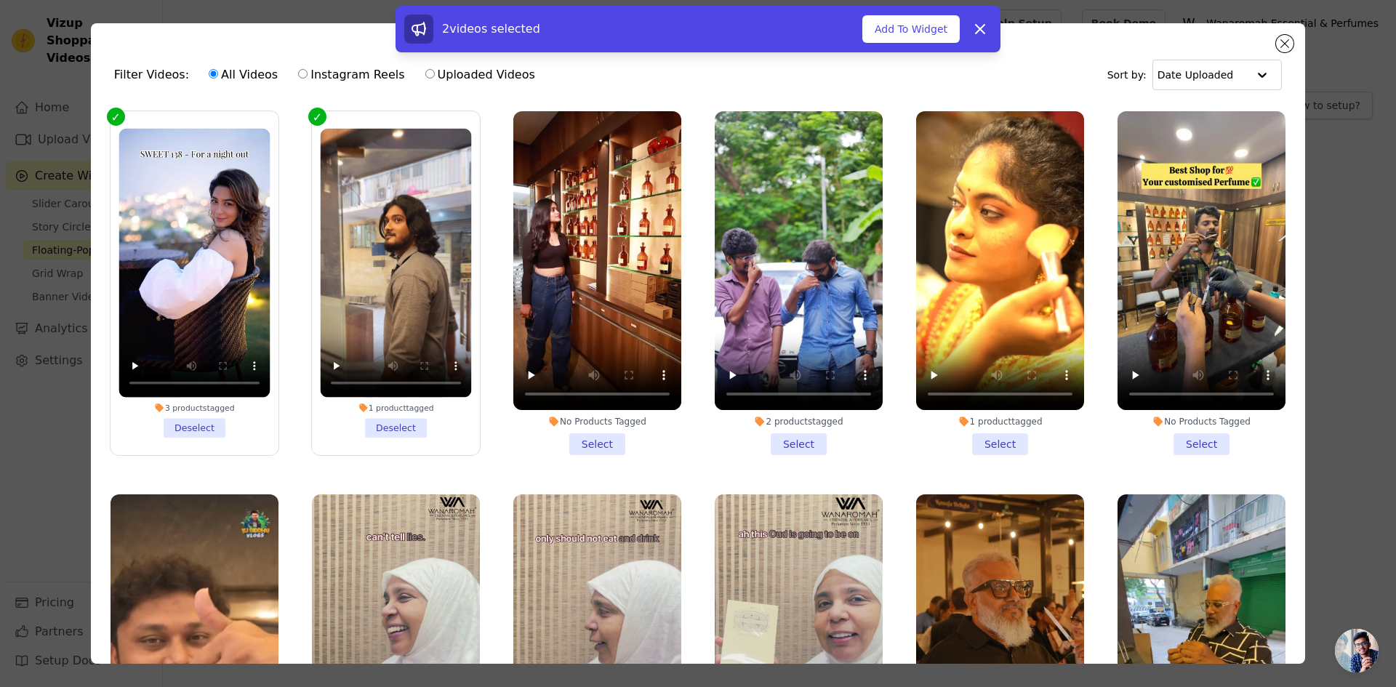
click at [605, 430] on li "No Products Tagged Select" at bounding box center [597, 283] width 168 height 344
click at [0, 0] on input "No Products Tagged Select" at bounding box center [0, 0] width 0 height 0
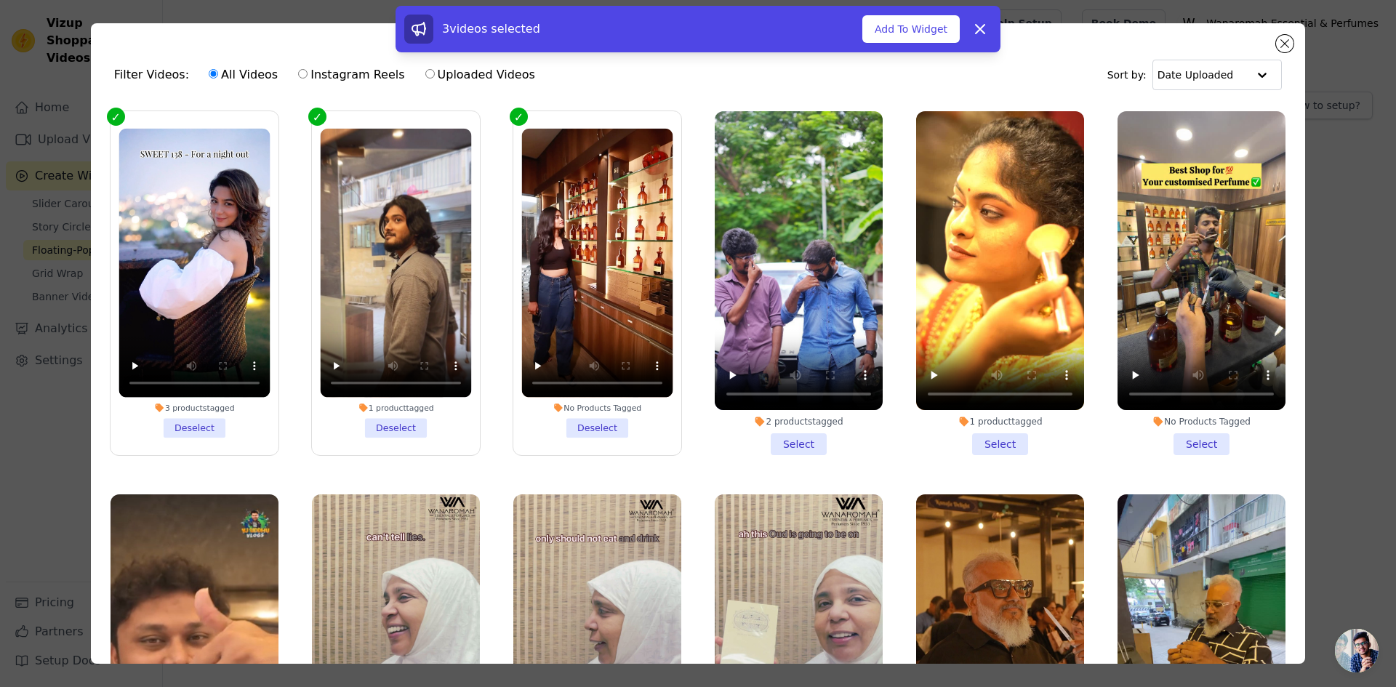
click at [784, 441] on li "2 products tagged Select" at bounding box center [799, 283] width 168 height 344
click at [0, 0] on input "2 products tagged Select" at bounding box center [0, 0] width 0 height 0
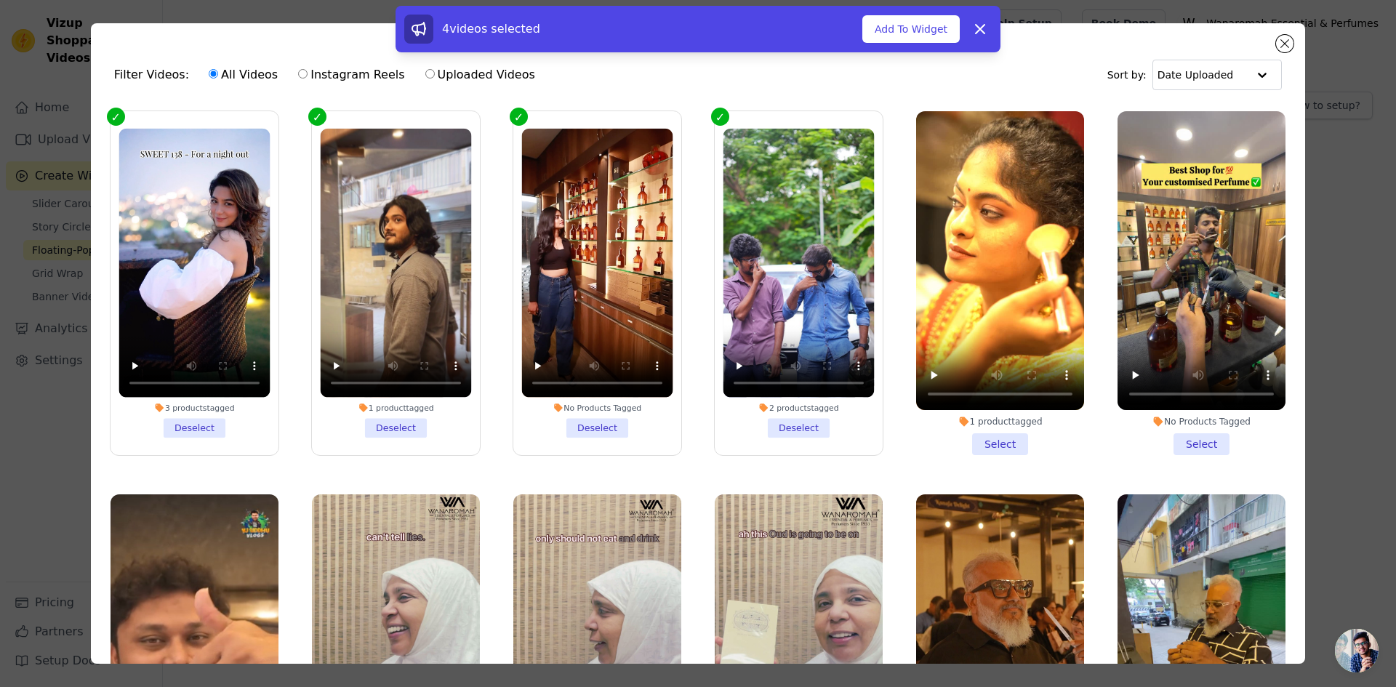
click at [981, 430] on li "1 product tagged Select" at bounding box center [1000, 283] width 168 height 344
click at [0, 0] on input "1 product tagged Select" at bounding box center [0, 0] width 0 height 0
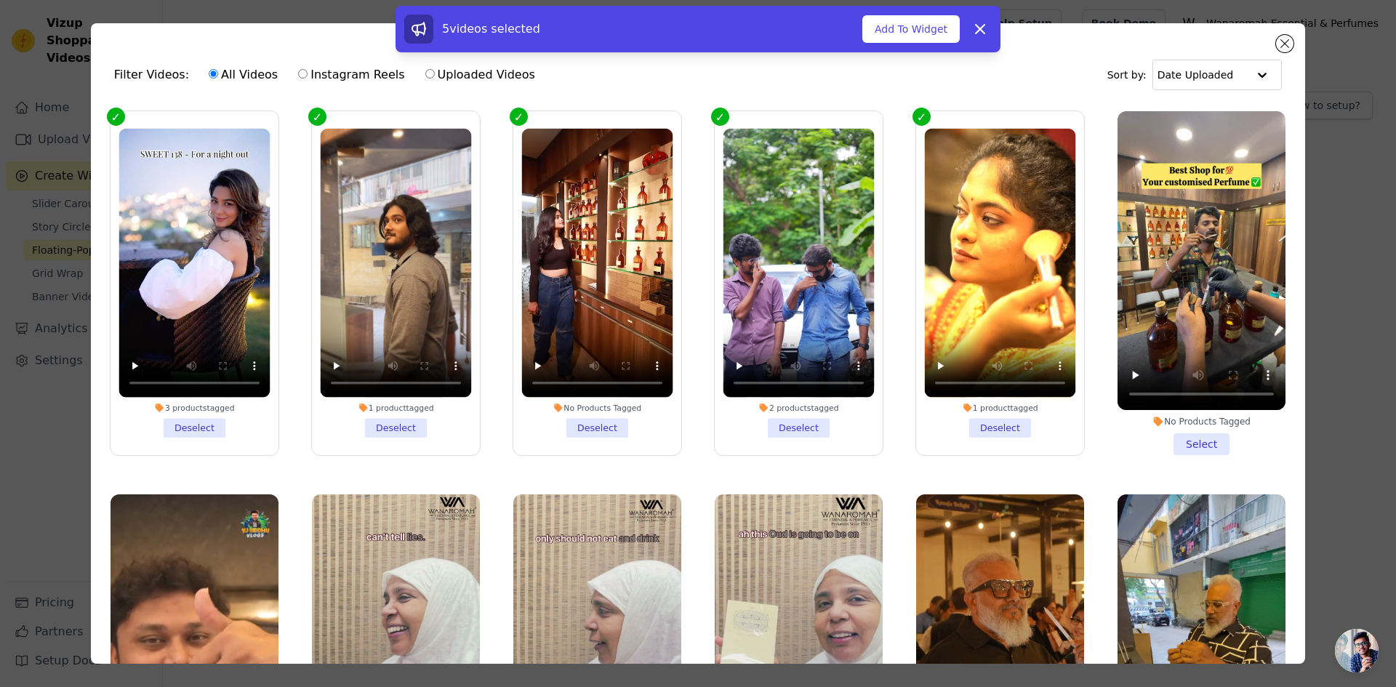
click at [1180, 431] on li "No Products Tagged Select" at bounding box center [1202, 283] width 168 height 344
click at [0, 0] on input "No Products Tagged Select" at bounding box center [0, 0] width 0 height 0
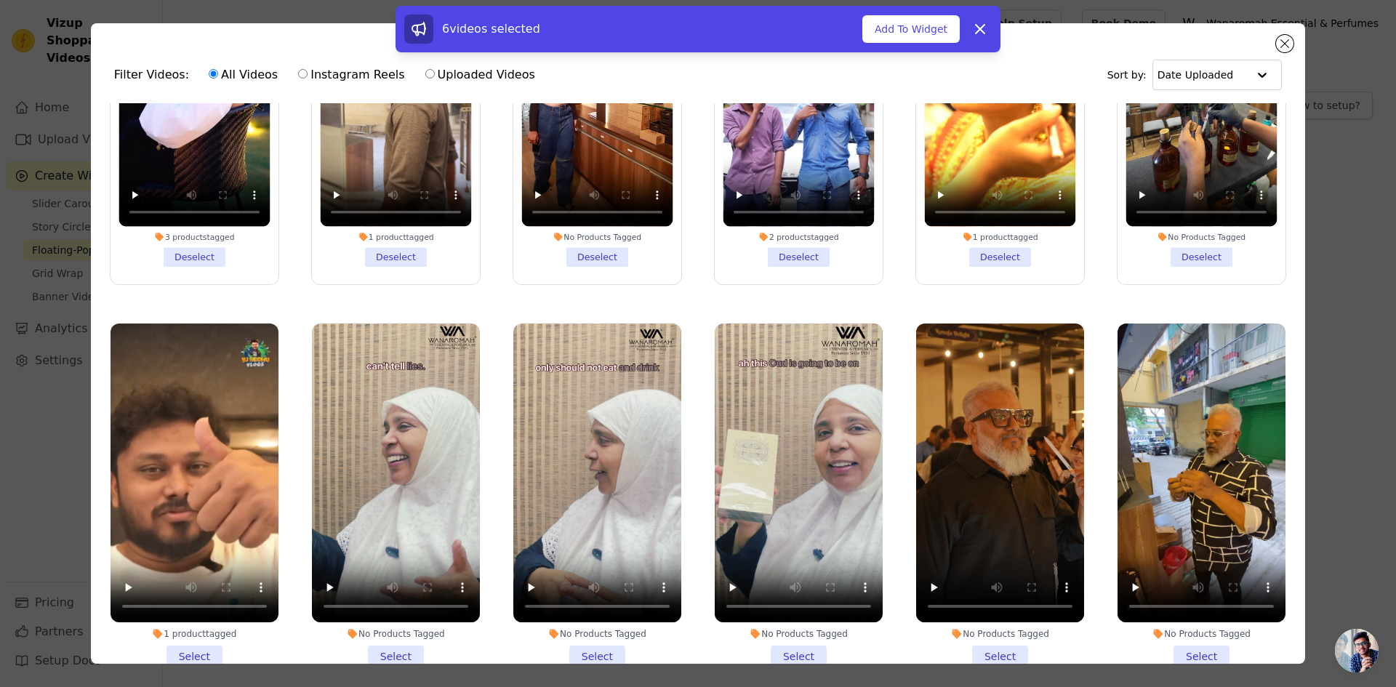
scroll to position [218, 0]
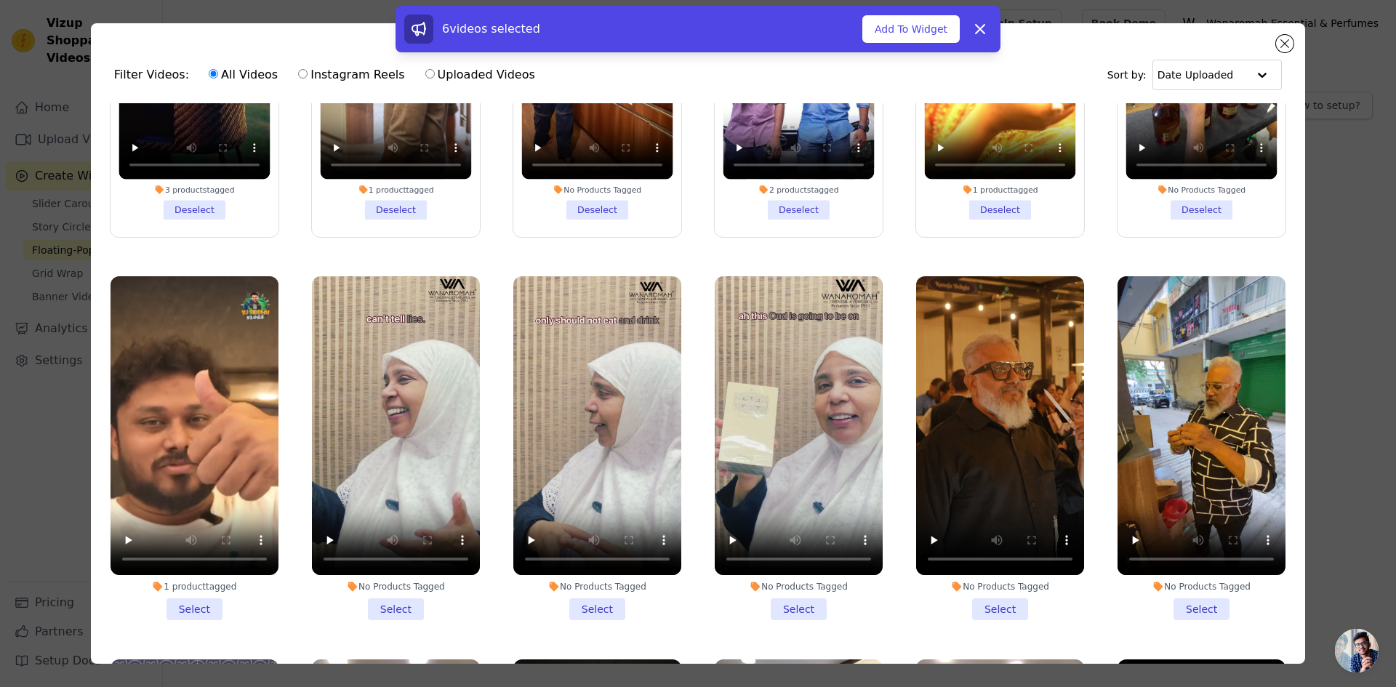
click at [178, 590] on li "1 product tagged Select" at bounding box center [195, 448] width 168 height 344
click at [0, 0] on input "1 product tagged Select" at bounding box center [0, 0] width 0 height 0
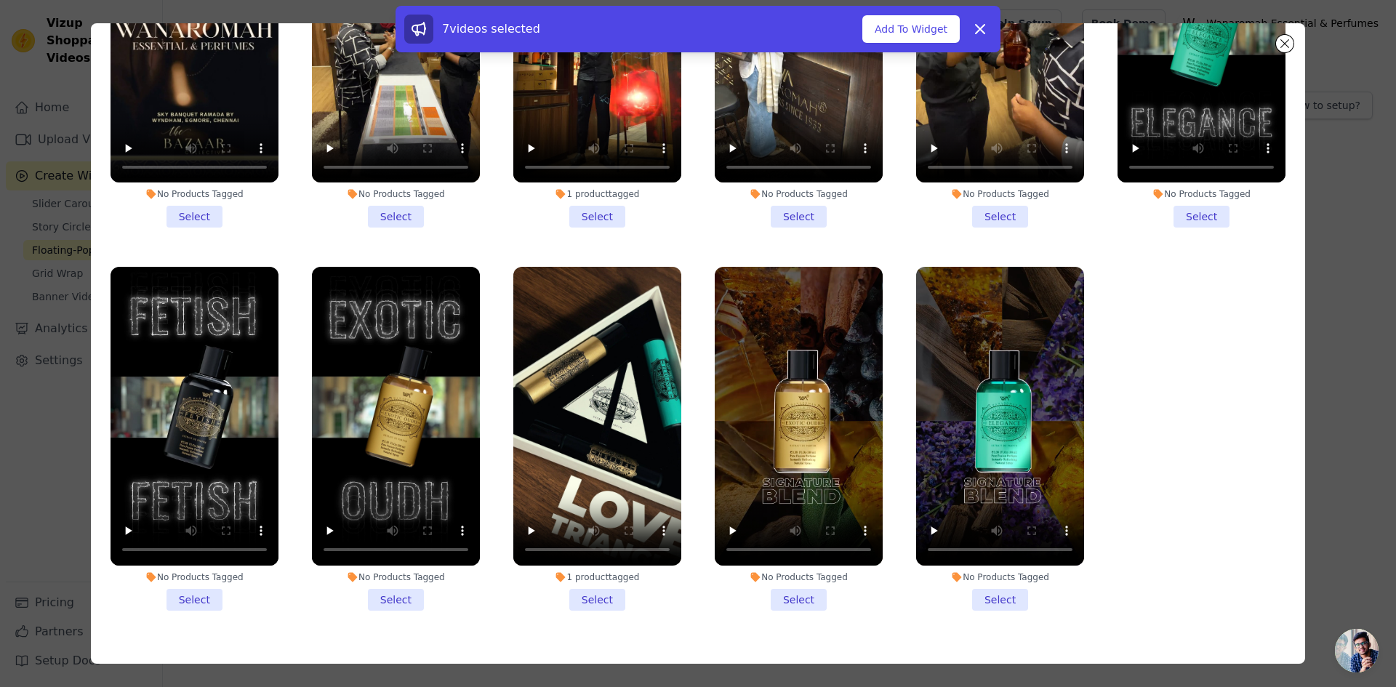
scroll to position [127, 0]
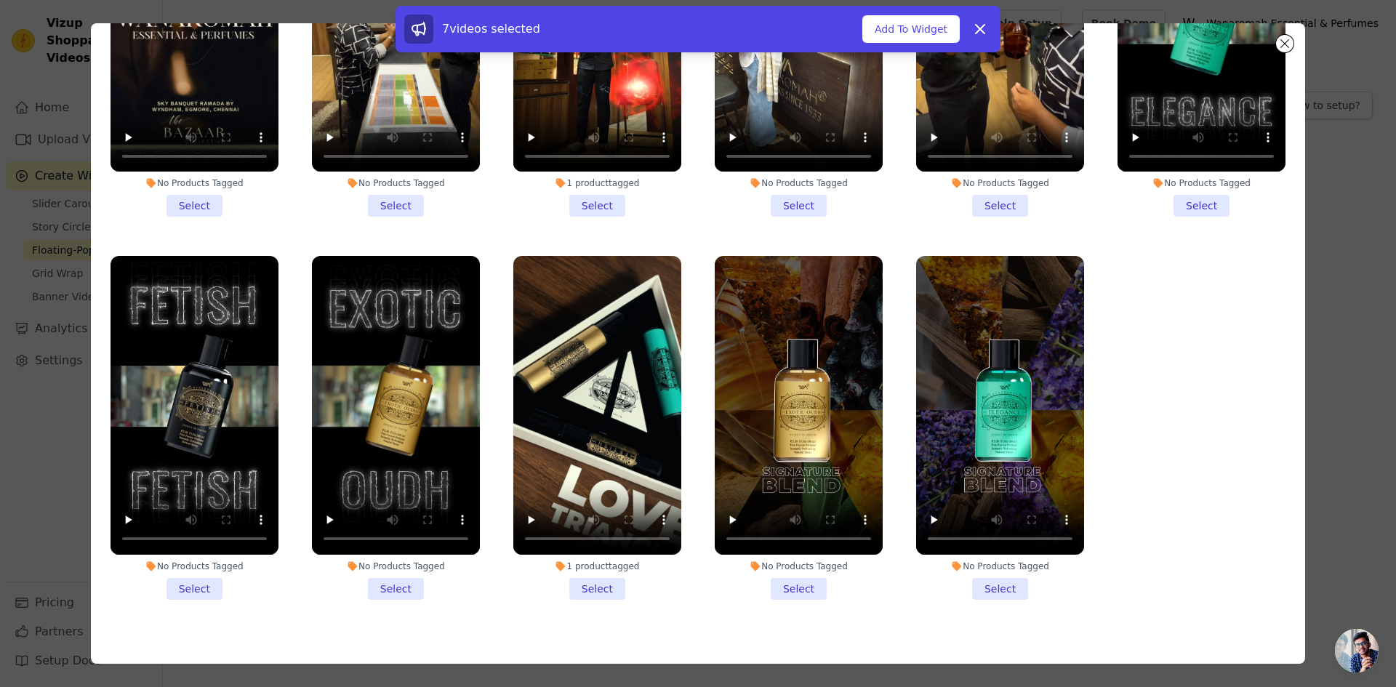
click at [572, 567] on li "1 product tagged Select" at bounding box center [597, 428] width 168 height 344
click at [0, 0] on input "1 product tagged Select" at bounding box center [0, 0] width 0 height 0
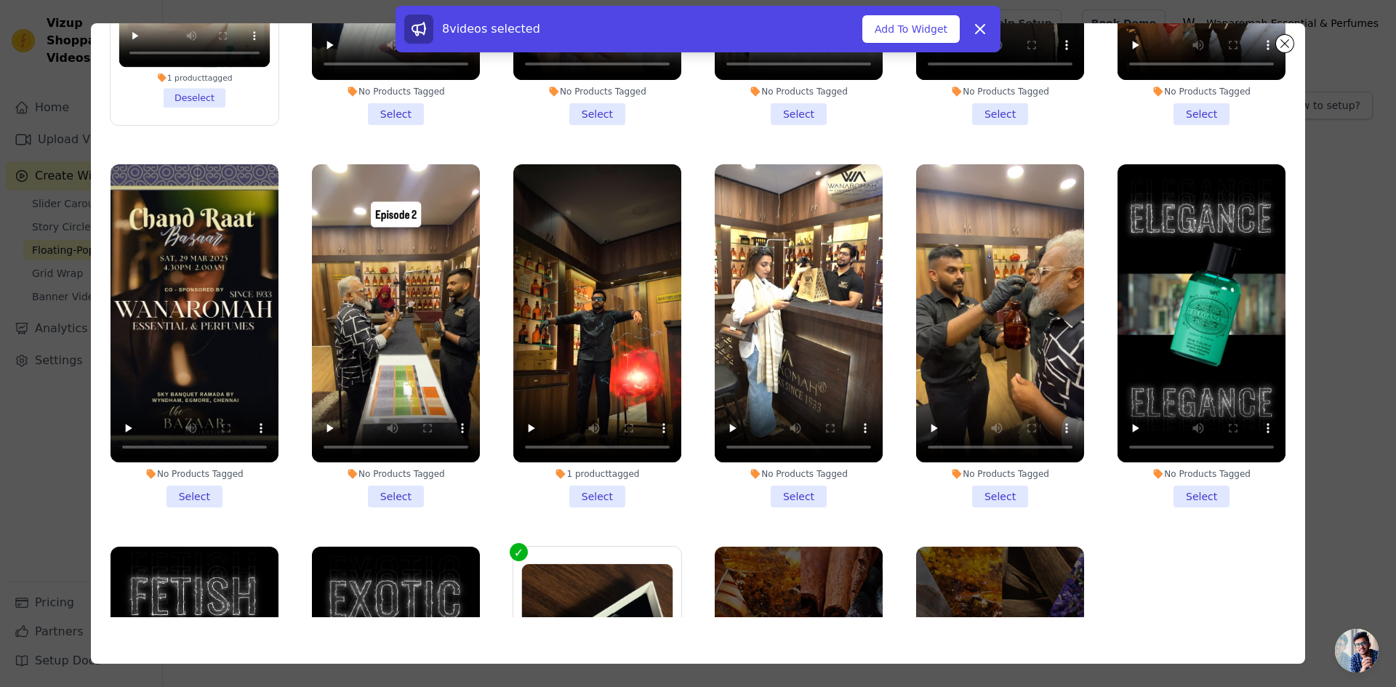
click at [598, 478] on li "1 product tagged Select" at bounding box center [597, 336] width 168 height 344
click at [0, 0] on input "1 product tagged Select" at bounding box center [0, 0] width 0 height 0
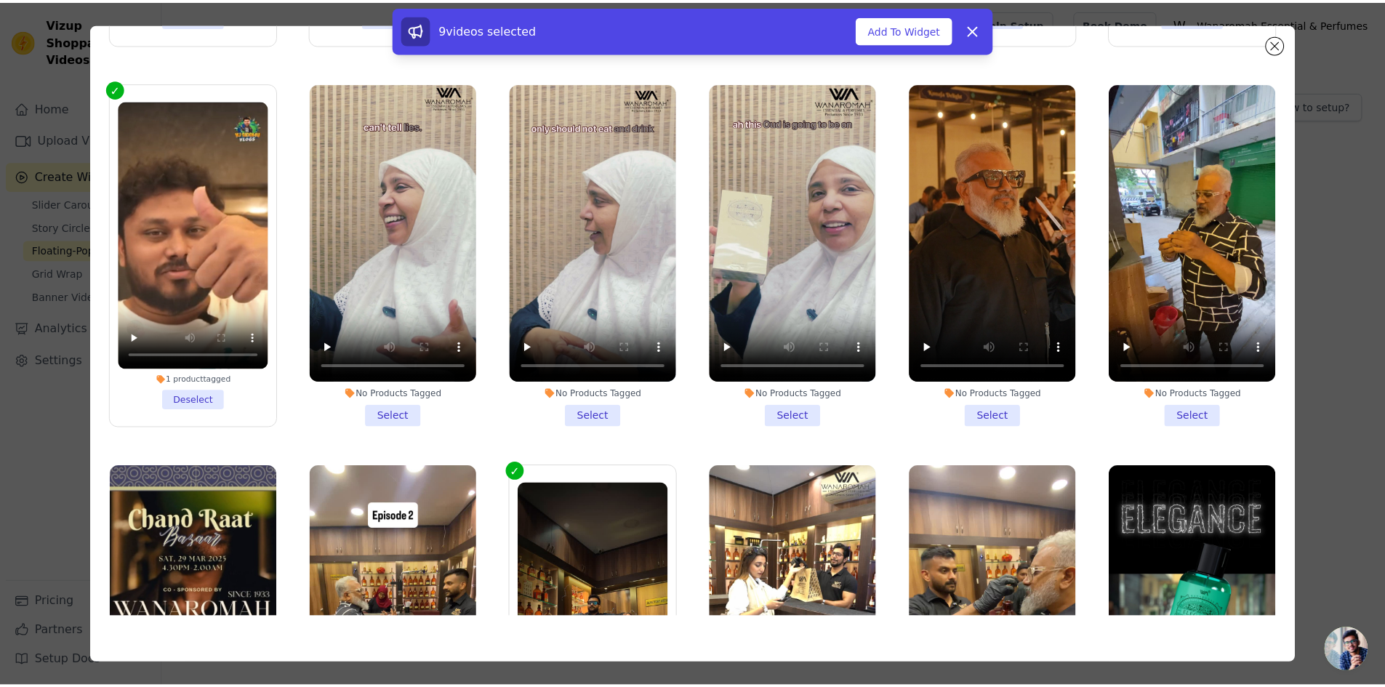
scroll to position [151, 0]
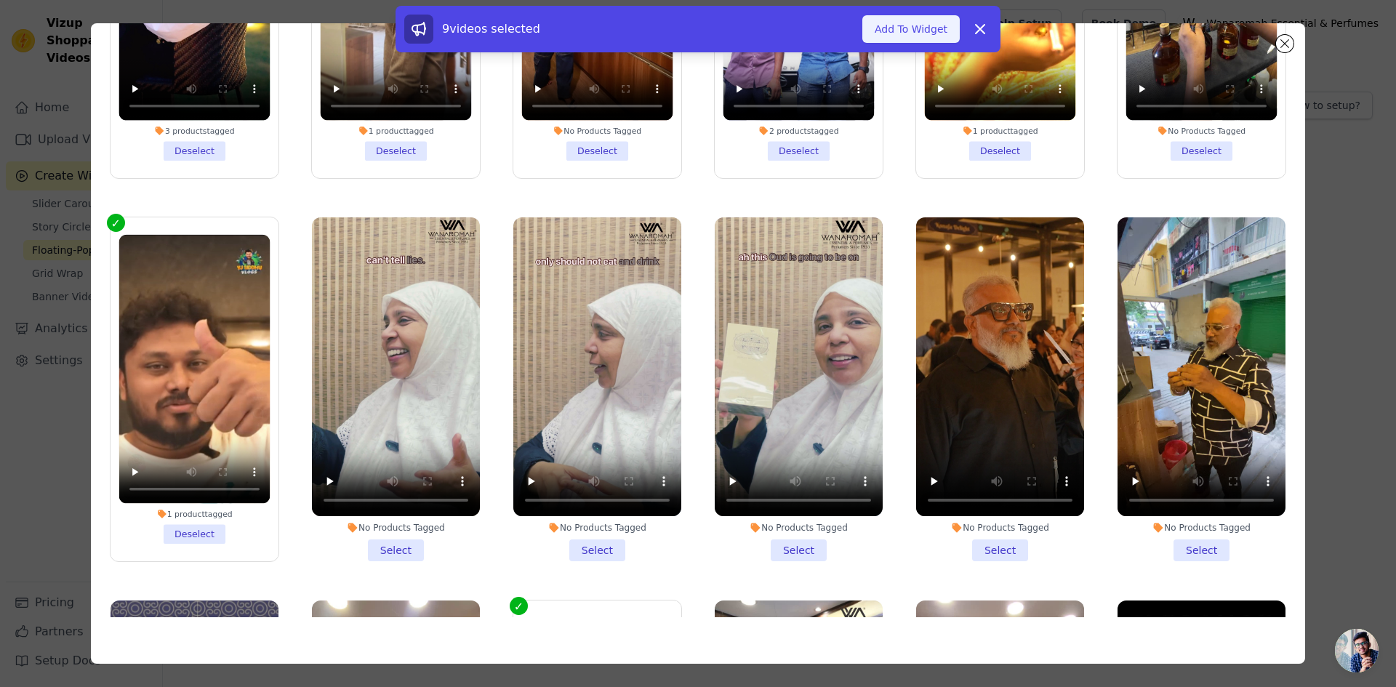
click at [937, 31] on button "Add To Widget" at bounding box center [911, 29] width 97 height 28
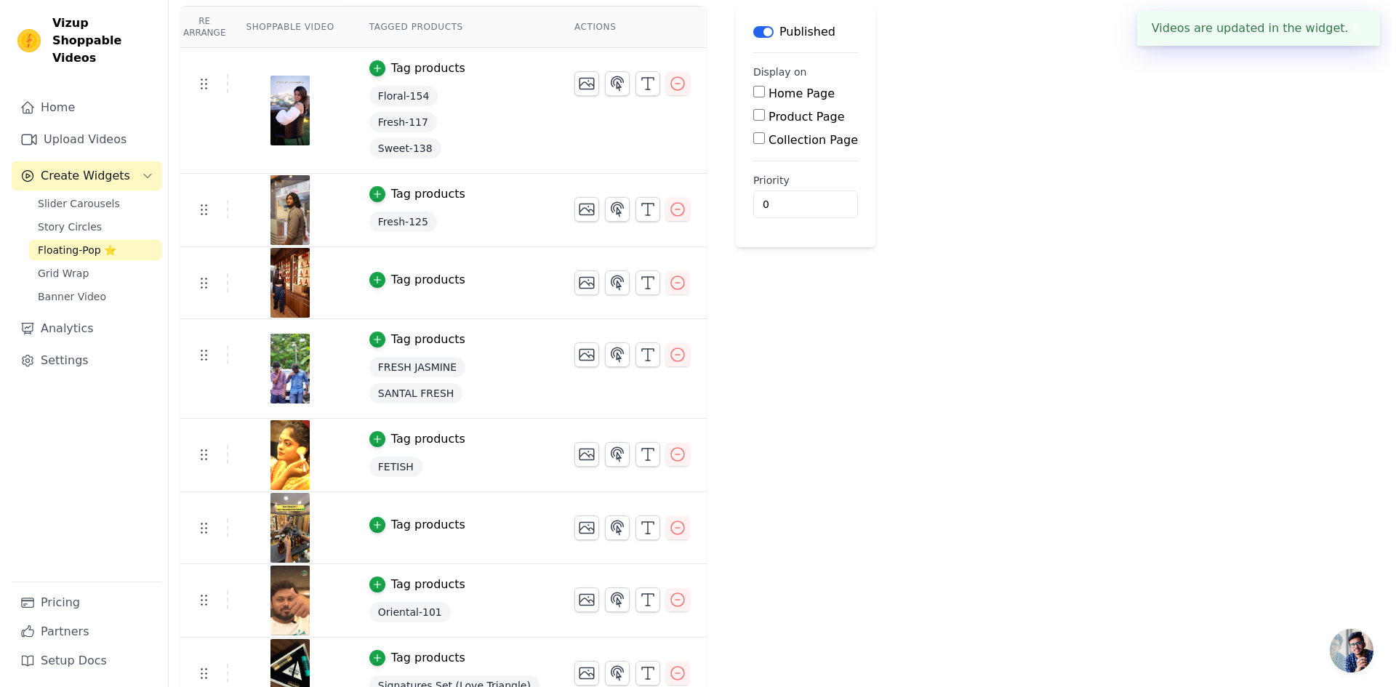
scroll to position [0, 0]
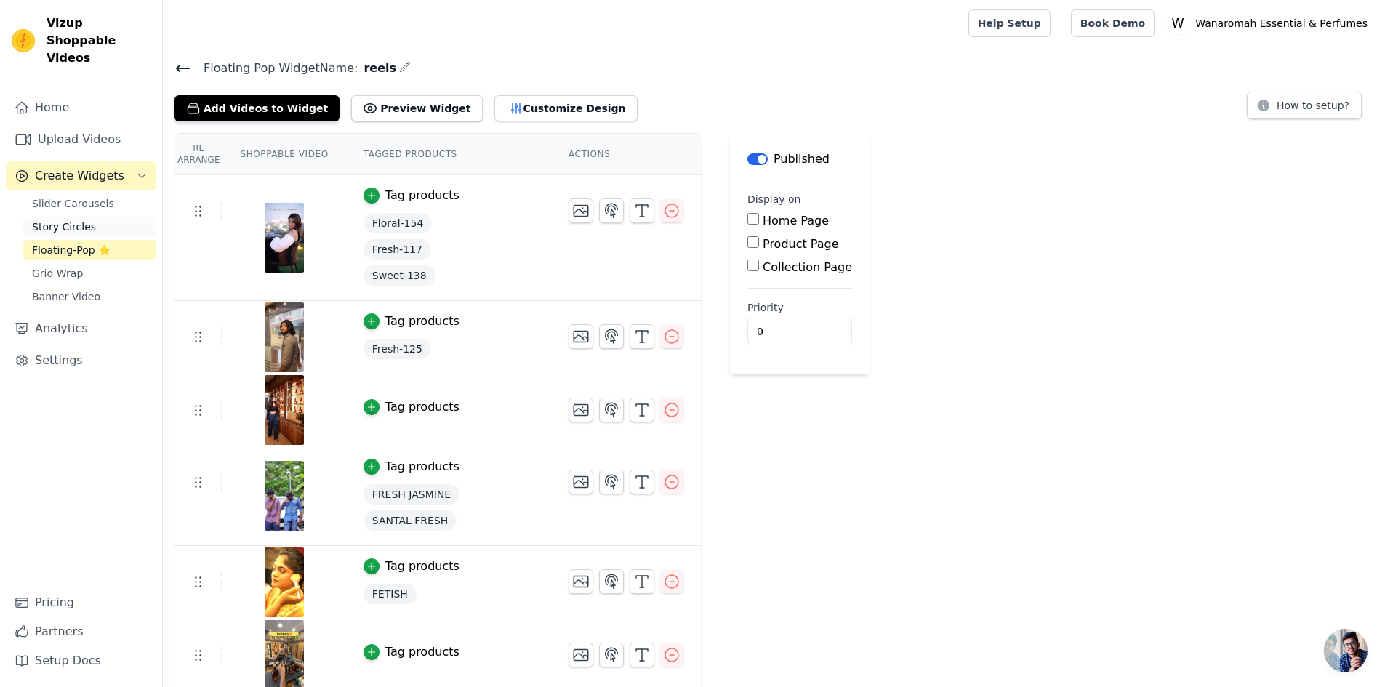
click at [95, 217] on link "Story Circles" at bounding box center [89, 227] width 133 height 20
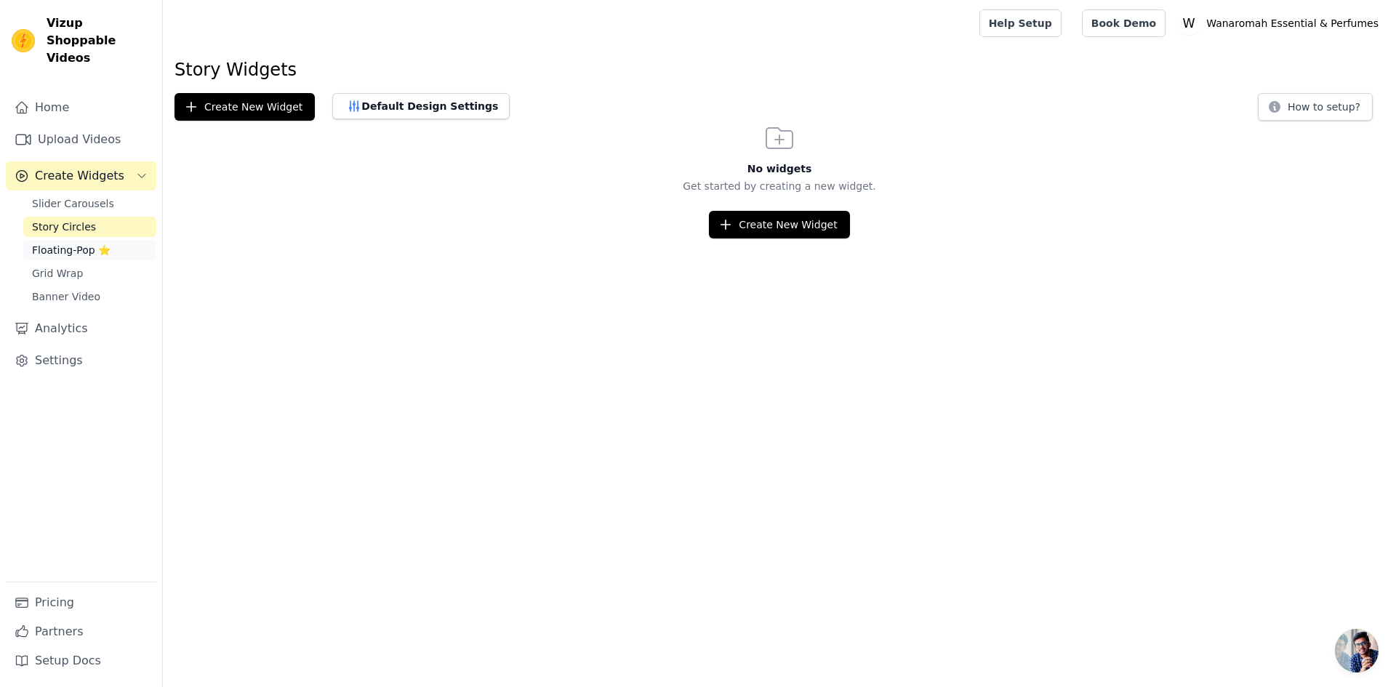
click at [84, 243] on span "Floating-Pop ⭐" at bounding box center [71, 250] width 79 height 15
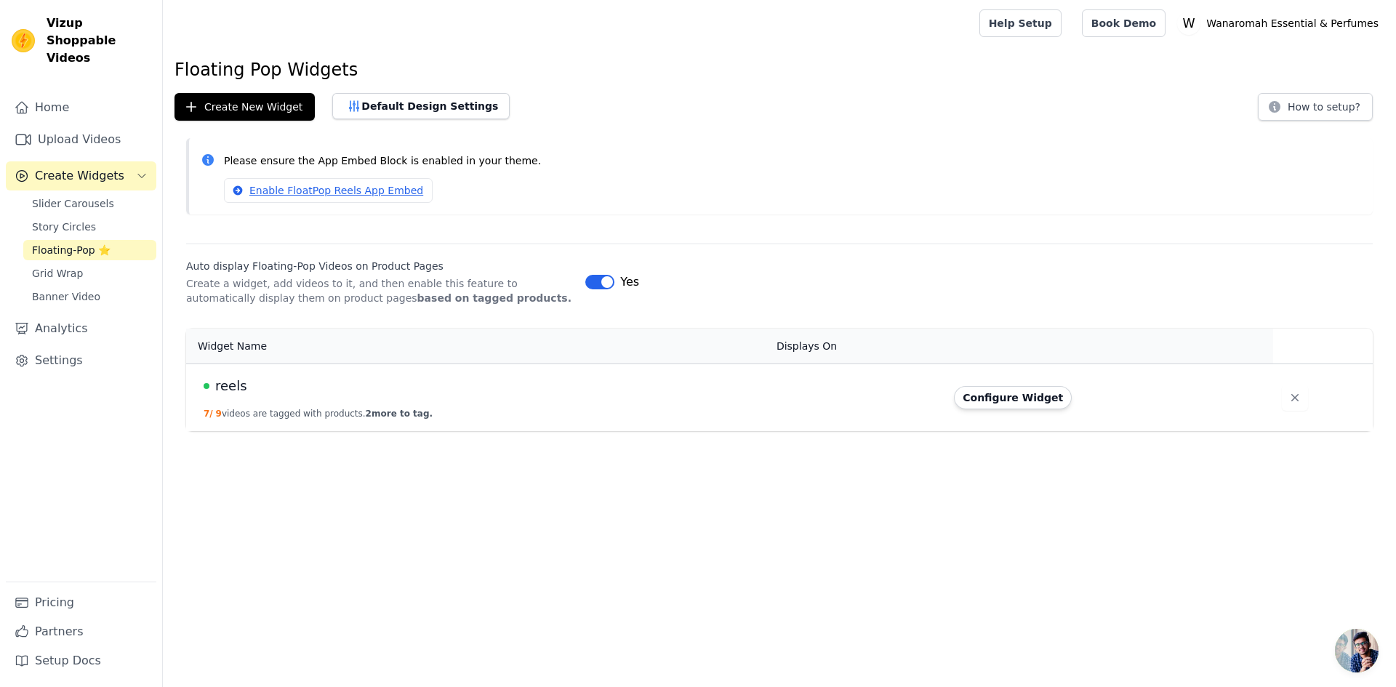
drag, startPoint x: 97, startPoint y: 232, endPoint x: 250, endPoint y: 527, distance: 332.1
click at [250, 431] on html "Vizup Shoppable Videos Home Upload Videos Create Widgets Slider Carousels Story…" at bounding box center [698, 215] width 1396 height 431
click at [595, 280] on button "Label" at bounding box center [599, 282] width 29 height 15
click at [1288, 395] on icon "button" at bounding box center [1295, 398] width 15 height 15
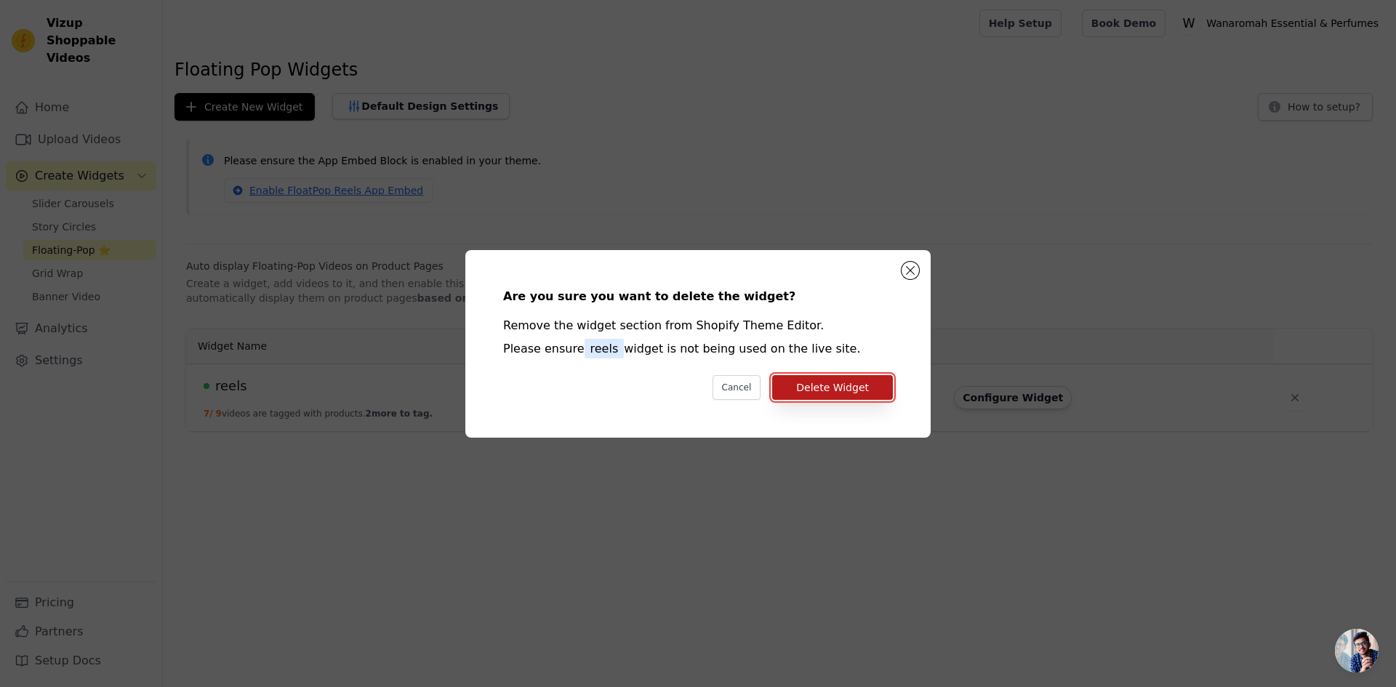
click at [842, 385] on button "Delete Widget" at bounding box center [832, 387] width 121 height 25
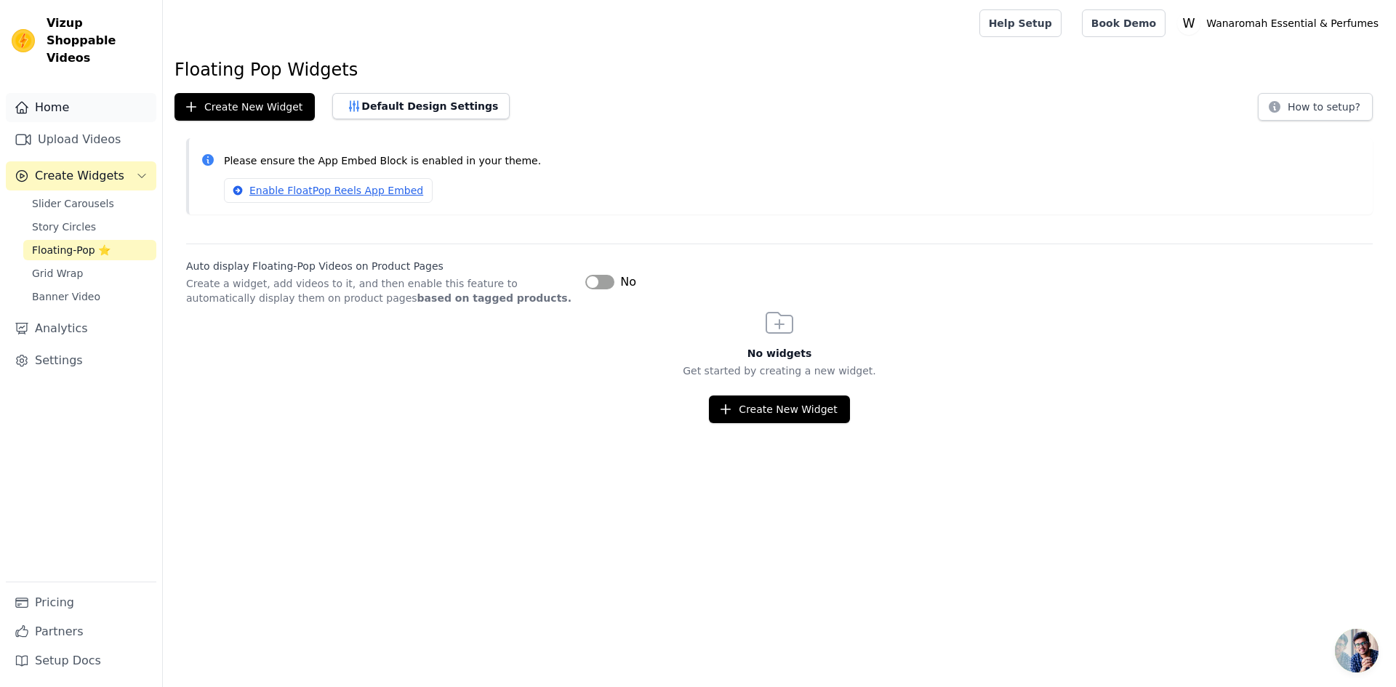
click at [49, 93] on link "Home" at bounding box center [81, 107] width 151 height 29
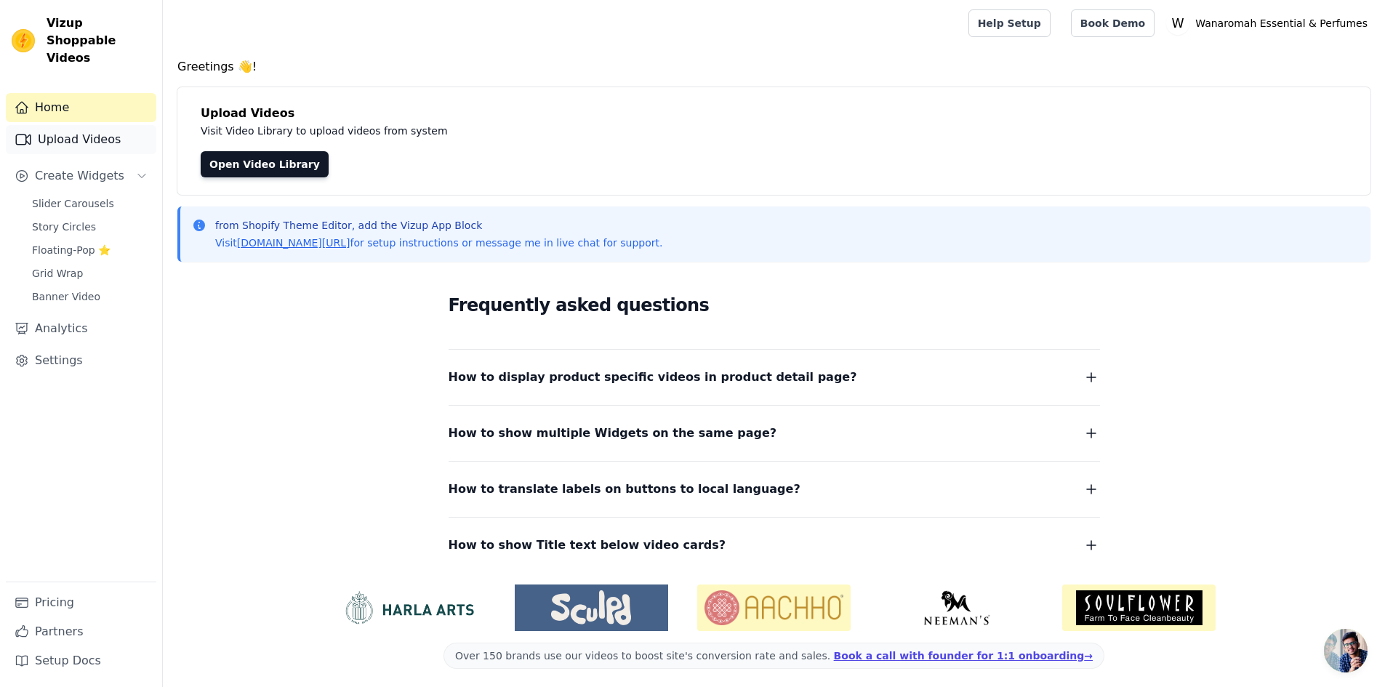
click at [51, 132] on link "Upload Videos" at bounding box center [81, 139] width 151 height 29
